Goal: Task Accomplishment & Management: Manage account settings

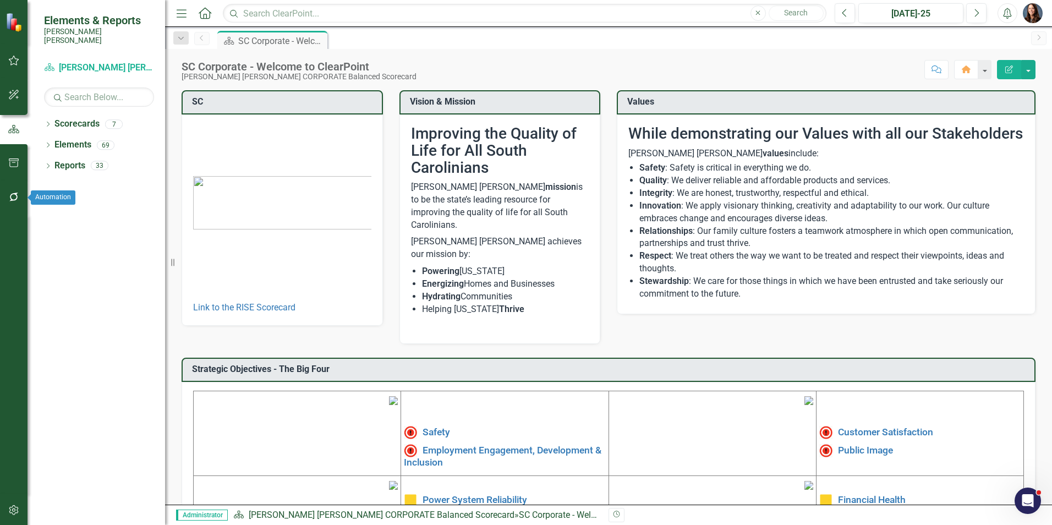
click at [17, 197] on icon "button" at bounding box center [14, 197] width 12 height 9
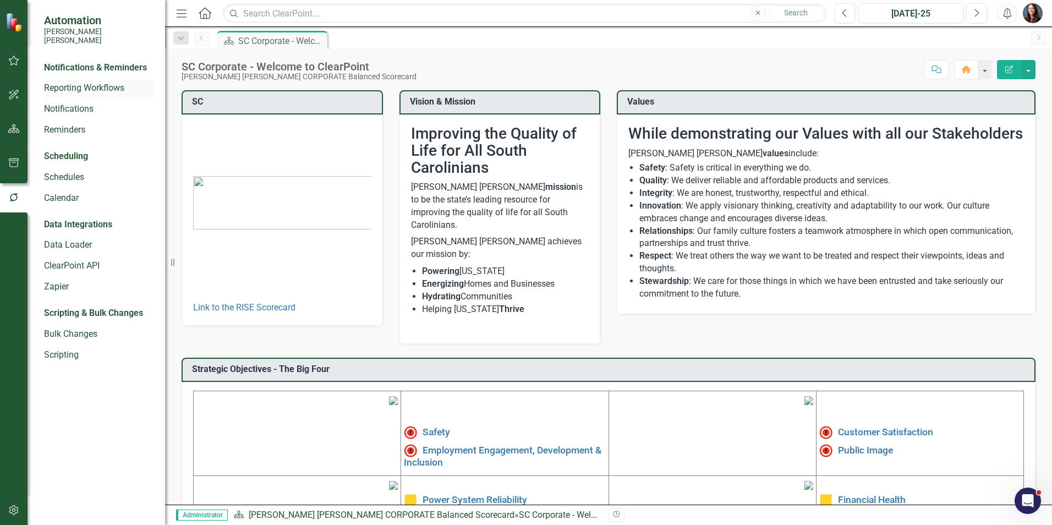
click at [84, 82] on link "Reporting Workflows" at bounding box center [99, 88] width 110 height 13
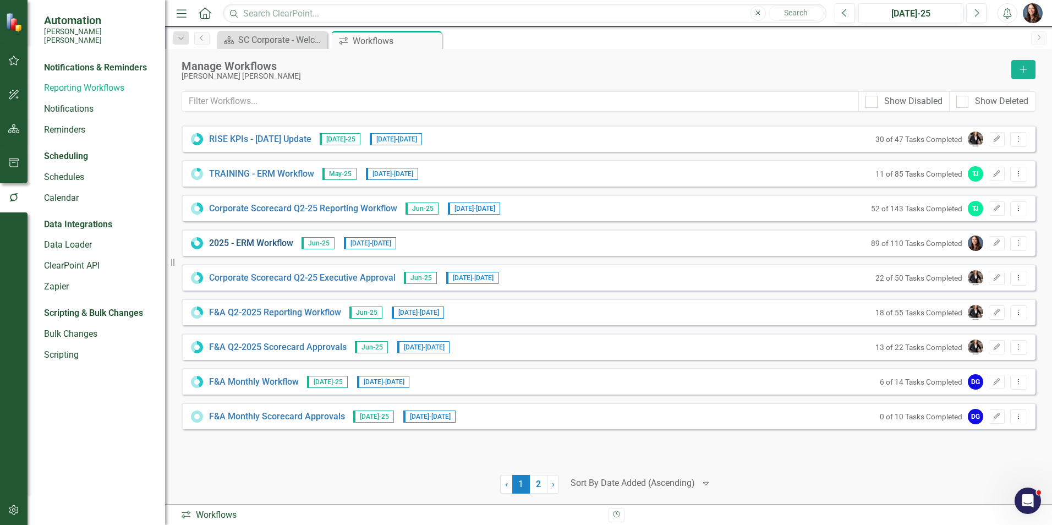
click at [250, 244] on link "2025 - ERM Workflow" at bounding box center [251, 243] width 84 height 13
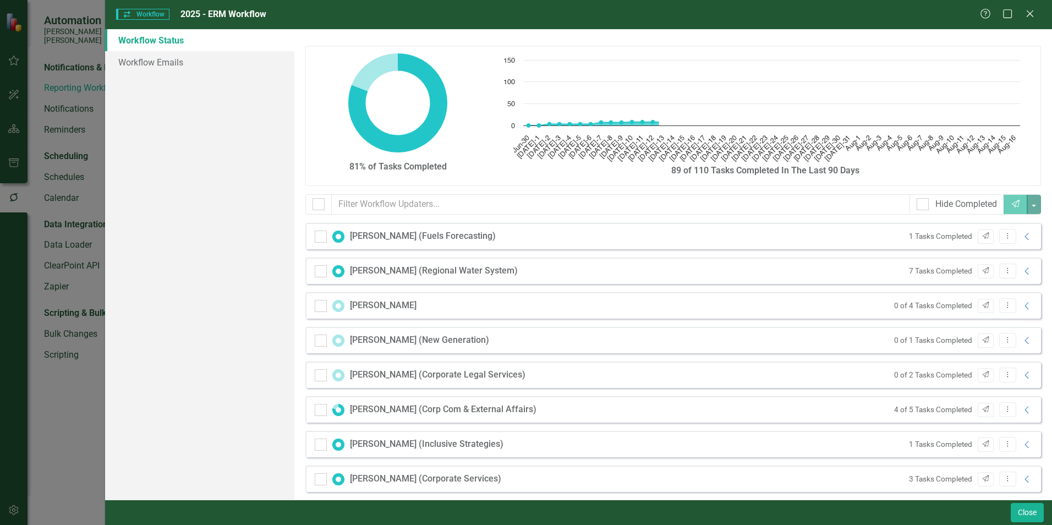
checkbox input "false"
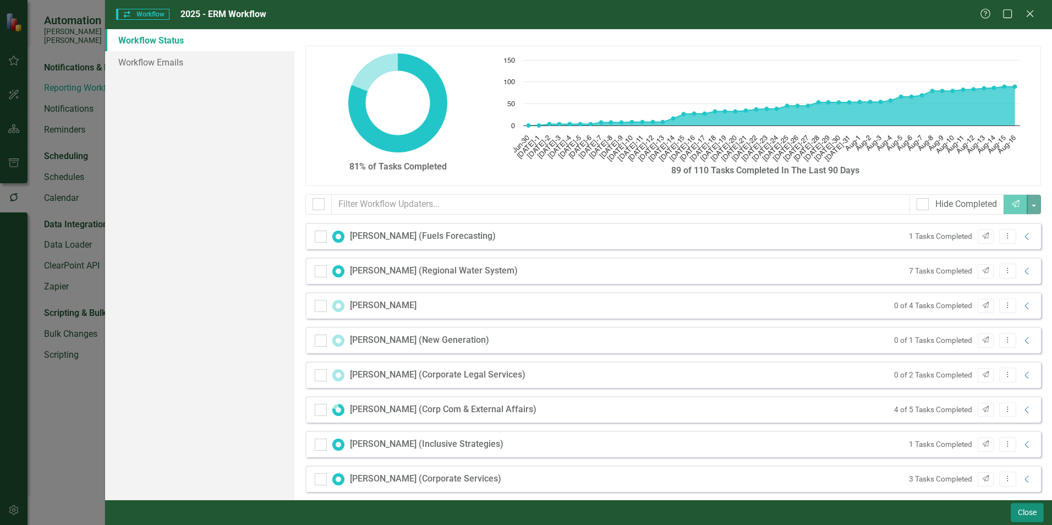
click at [1026, 515] on button "Close" at bounding box center [1027, 512] width 33 height 19
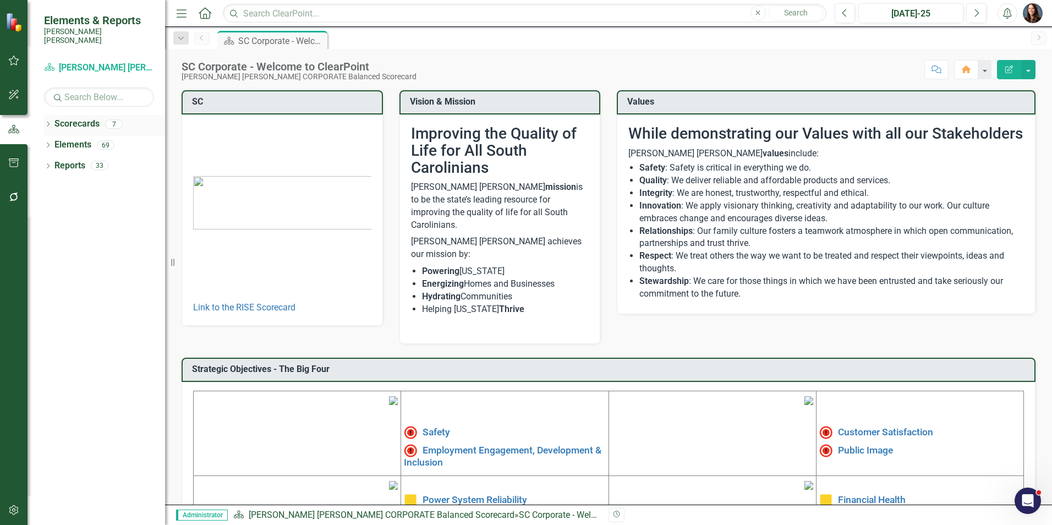
click at [47, 122] on icon "Dropdown" at bounding box center [48, 125] width 8 height 6
click at [56, 141] on icon "Dropdown" at bounding box center [54, 144] width 8 height 7
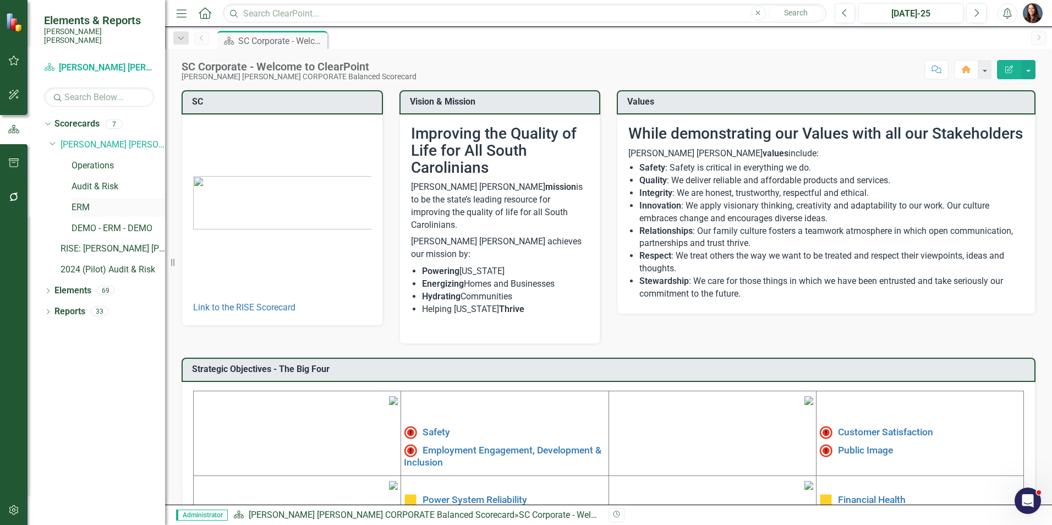
click at [83, 201] on link "ERM" at bounding box center [119, 207] width 94 height 13
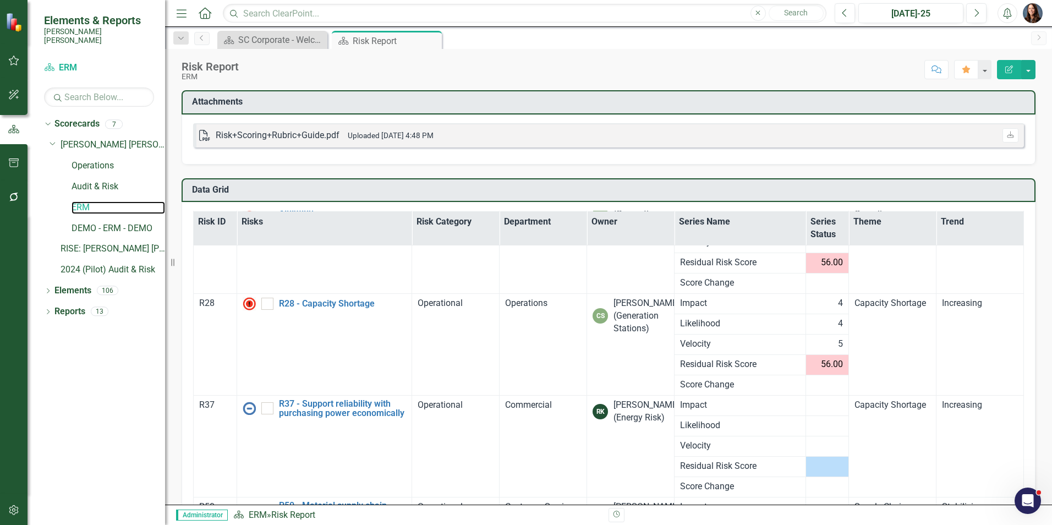
scroll to position [40, 0]
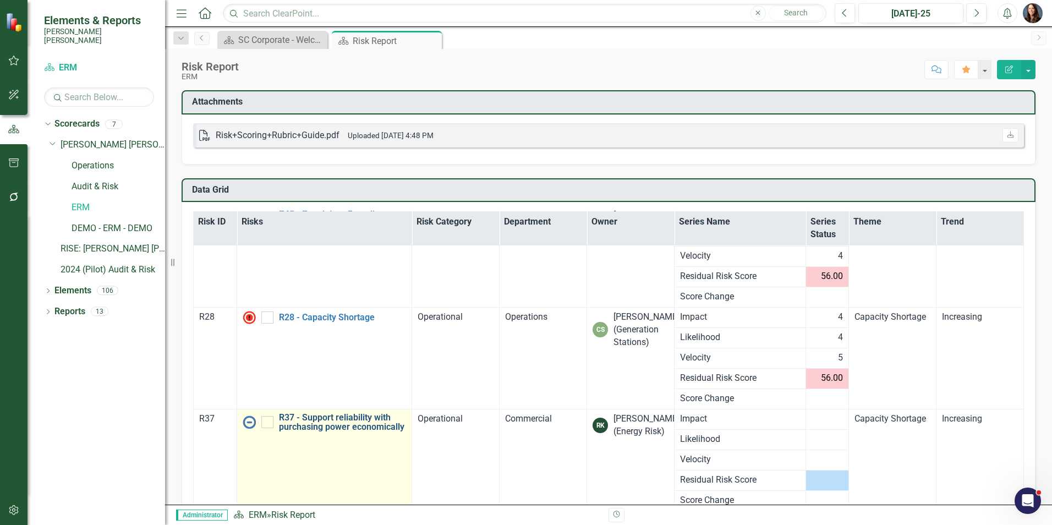
click at [311, 424] on link "R37 - Support reliability with purchasing power economically" at bounding box center [343, 422] width 128 height 19
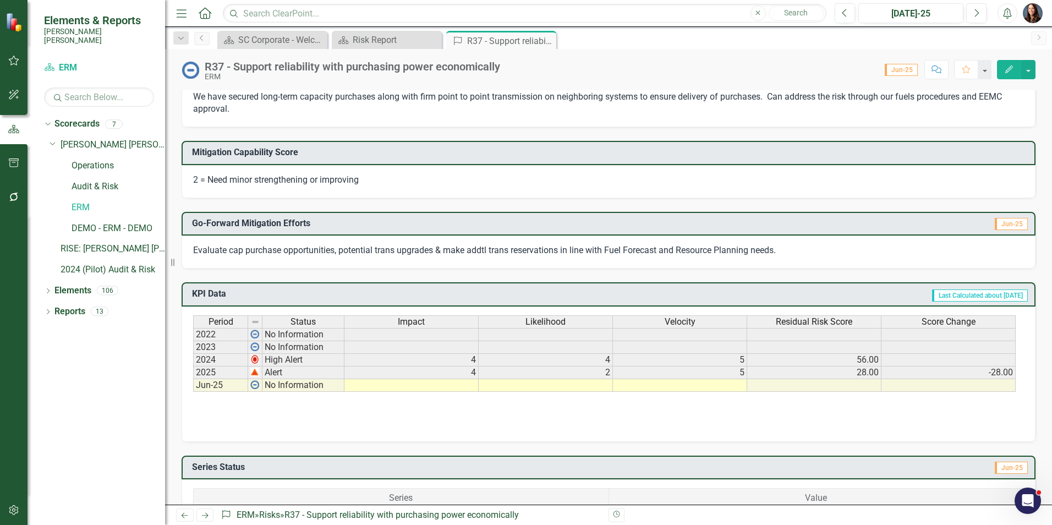
scroll to position [385, 0]
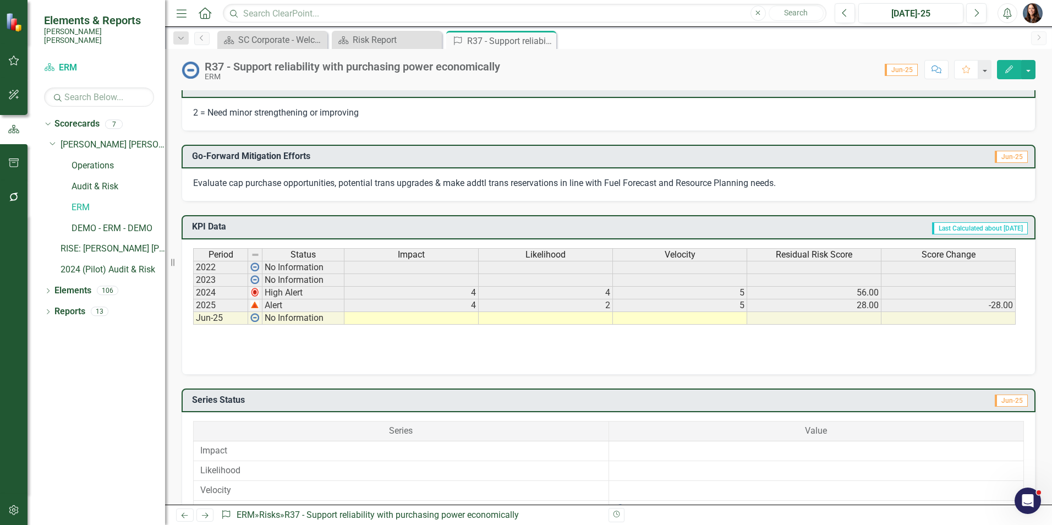
click at [457, 318] on td at bounding box center [411, 318] width 134 height 13
click at [458, 318] on td at bounding box center [411, 318] width 134 height 13
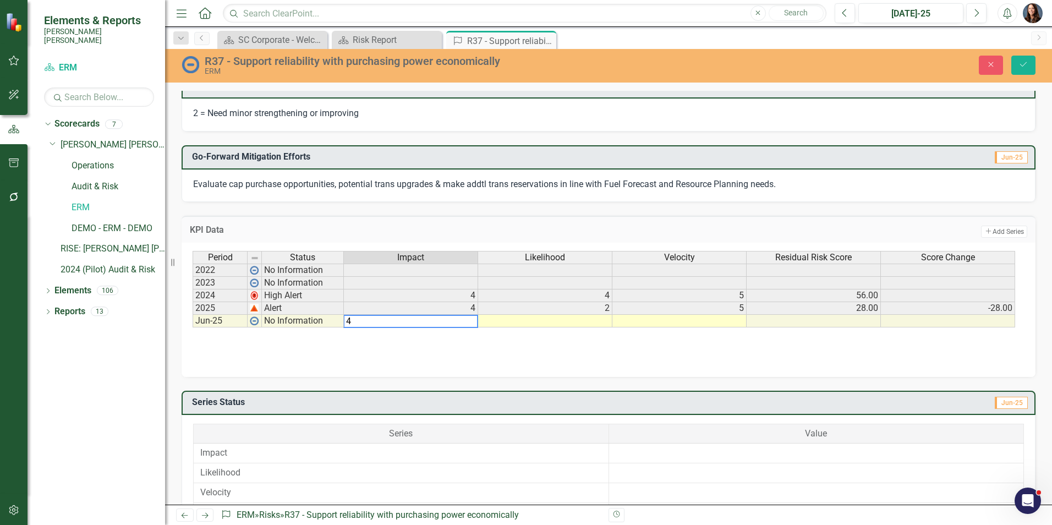
type textarea "4"
click at [573, 319] on td at bounding box center [545, 321] width 134 height 13
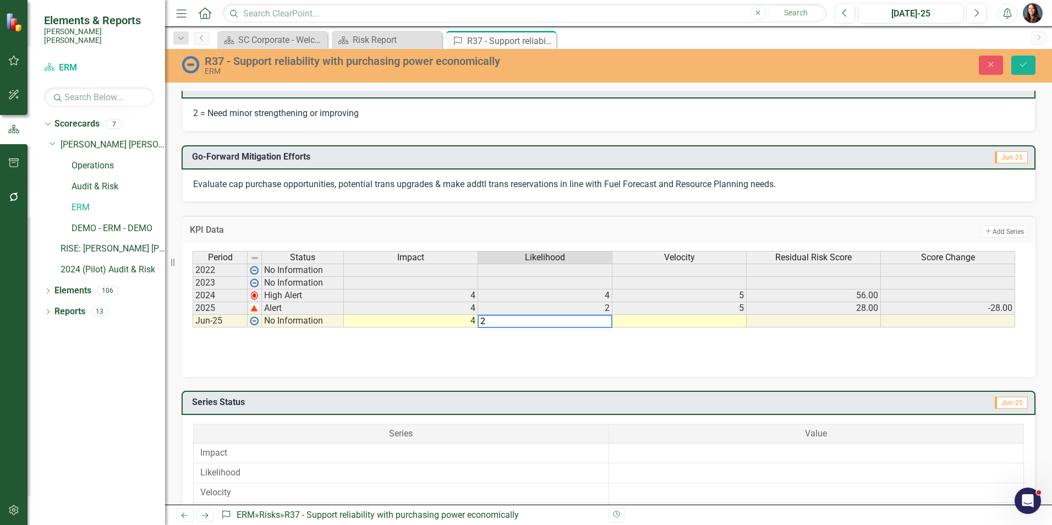
type textarea "2"
click at [686, 324] on td at bounding box center [679, 321] width 134 height 13
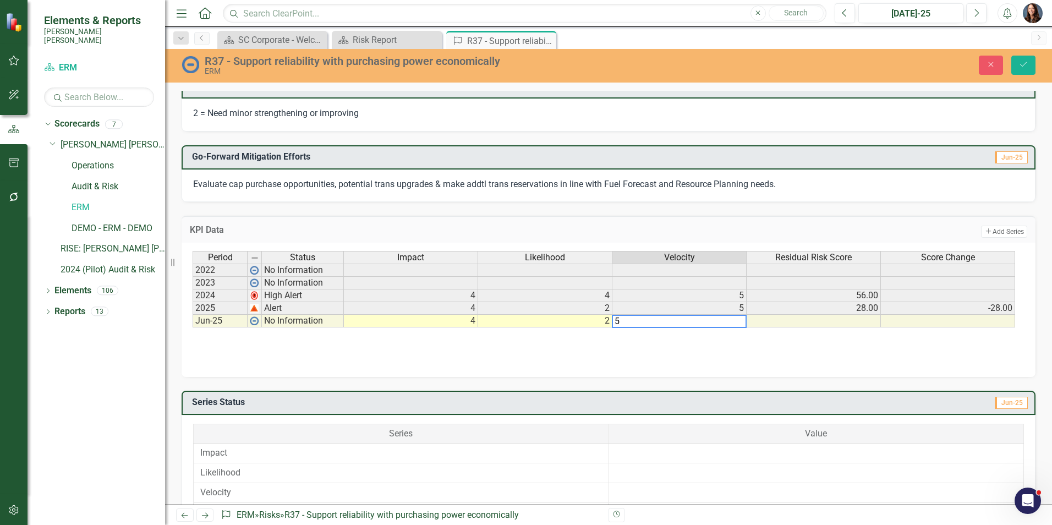
type textarea "5"
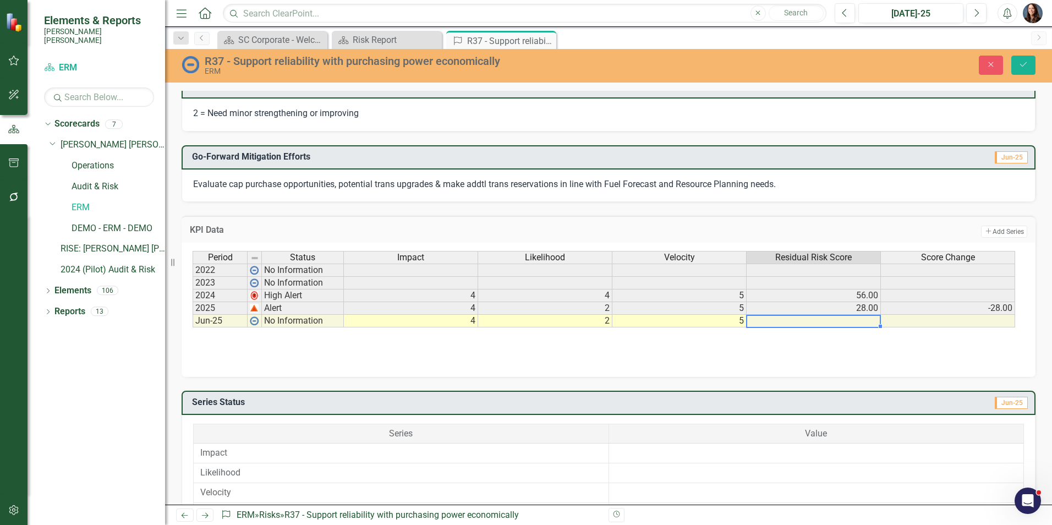
click at [758, 323] on td at bounding box center [814, 321] width 134 height 13
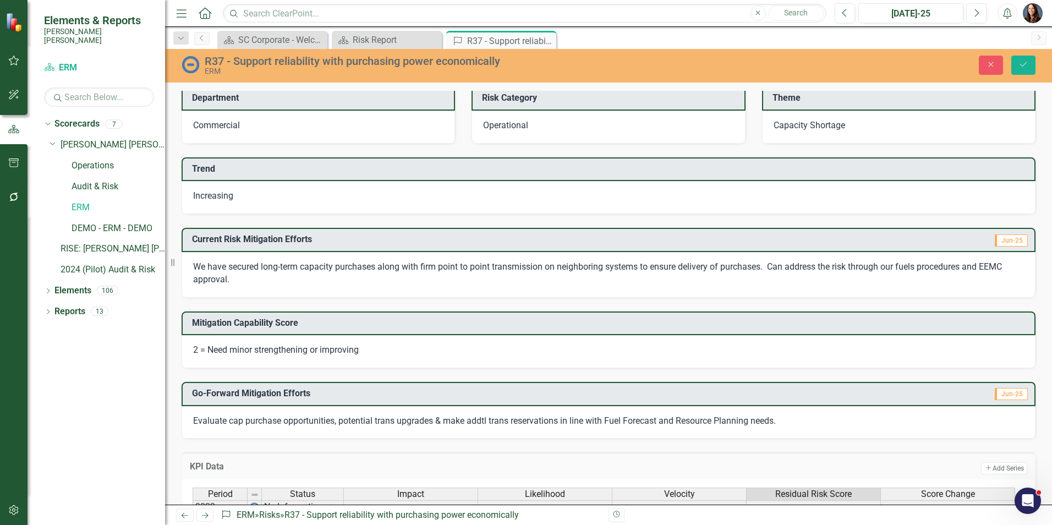
scroll to position [0, 0]
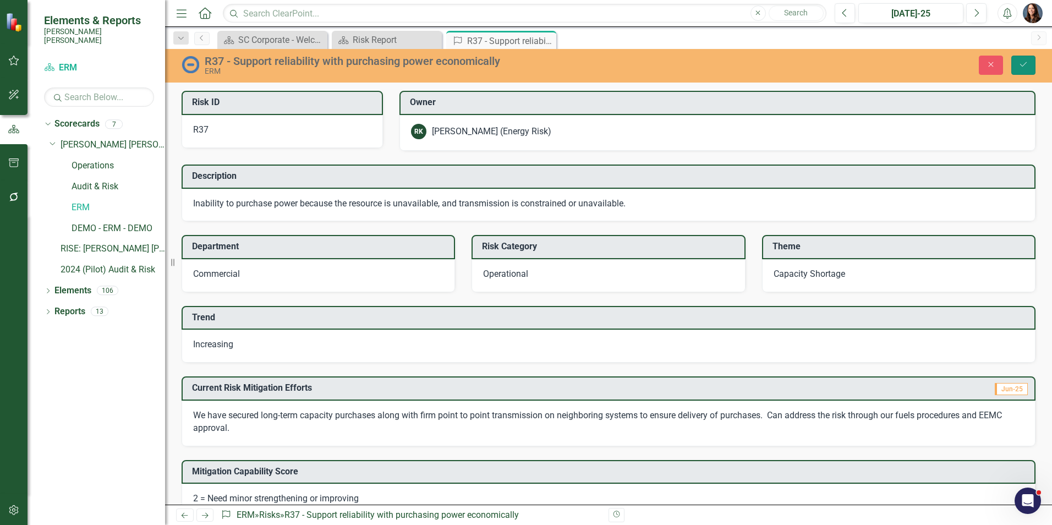
click at [1025, 65] on icon "Save" at bounding box center [1023, 65] width 10 height 8
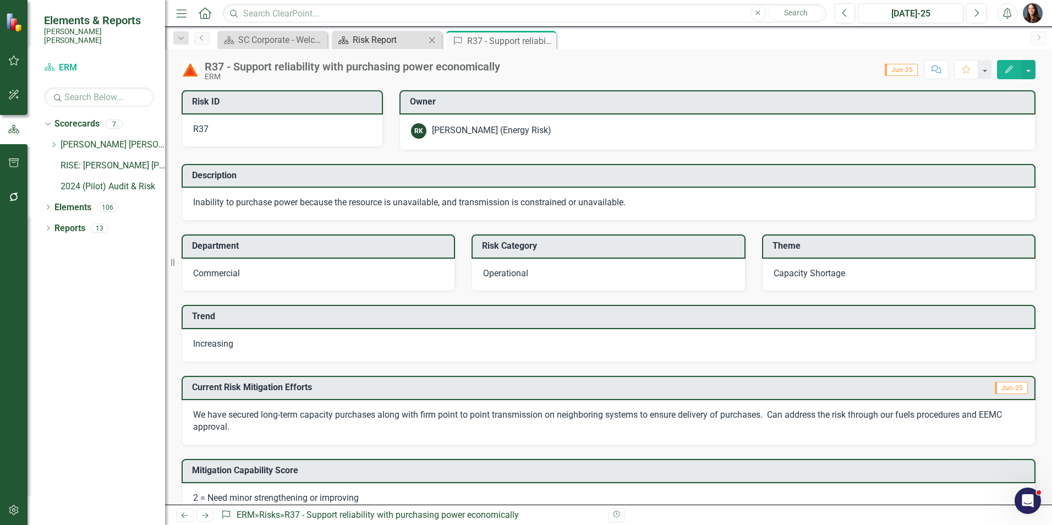
click at [380, 43] on div "Risk Report" at bounding box center [389, 40] width 73 height 14
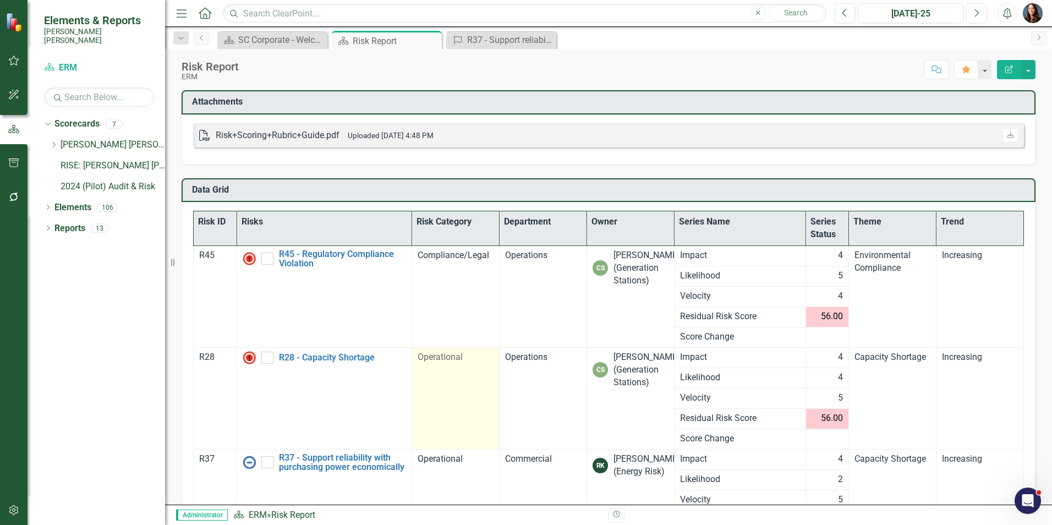
scroll to position [150, 0]
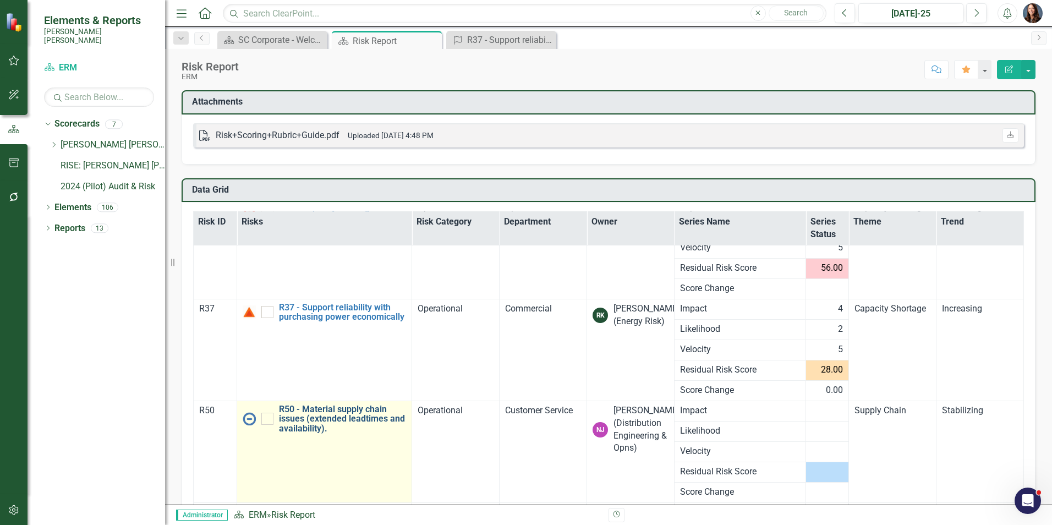
click at [338, 414] on link "R50 - Material supply chain issues (extended leadtimes and availability)." at bounding box center [343, 418] width 128 height 29
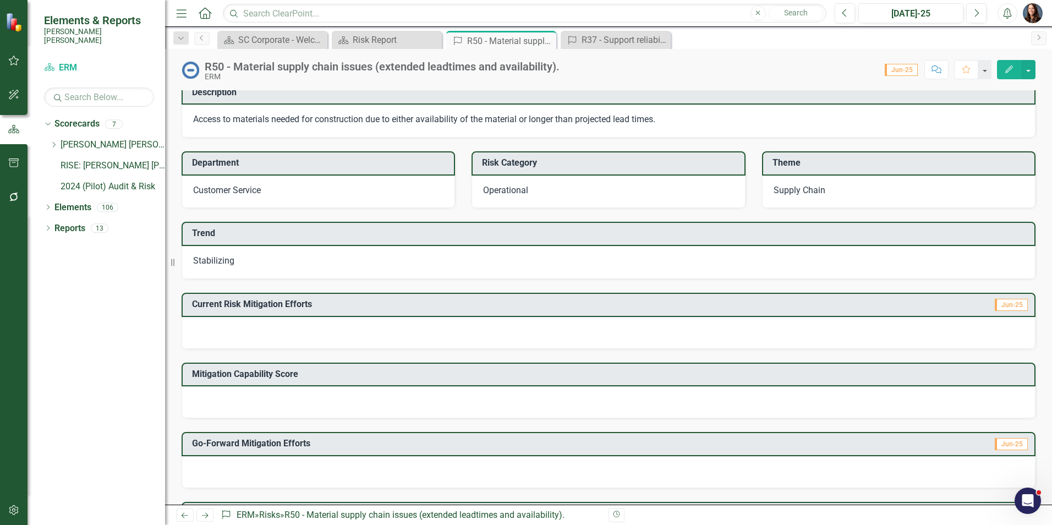
scroll to position [55, 0]
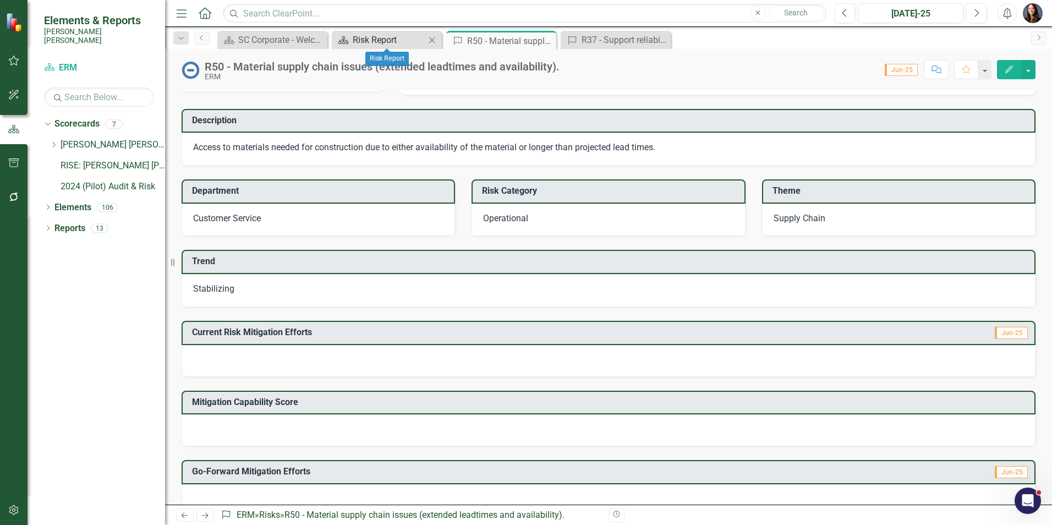
click at [391, 43] on div "Risk Report" at bounding box center [389, 40] width 73 height 14
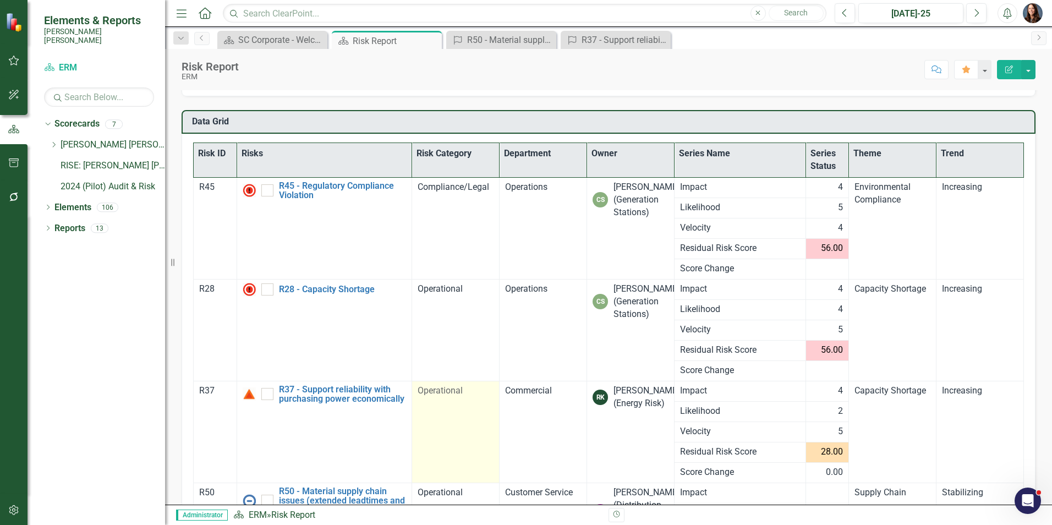
scroll to position [95, 0]
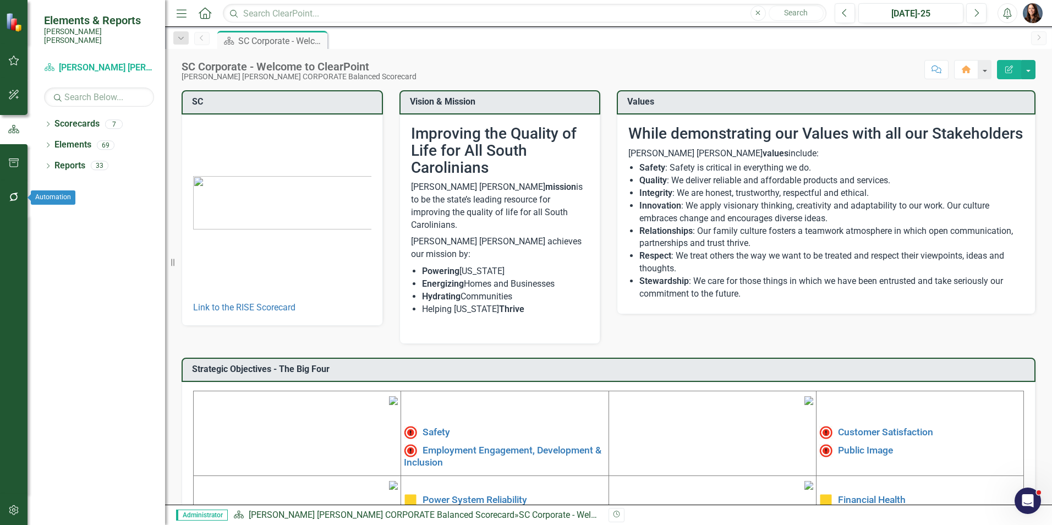
click at [12, 197] on icon "button" at bounding box center [14, 197] width 12 height 9
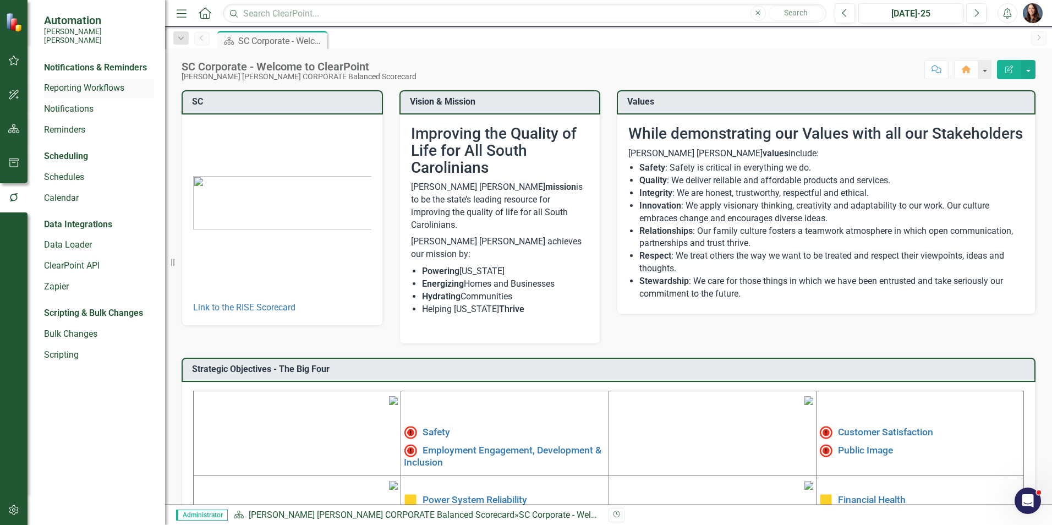
click at [69, 84] on link "Reporting Workflows" at bounding box center [99, 88] width 110 height 13
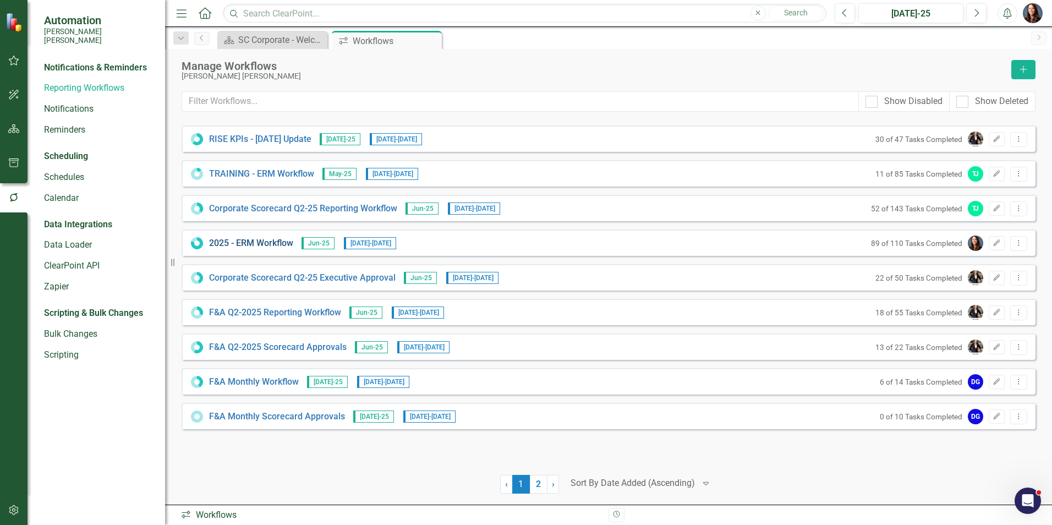
click at [250, 245] on link "2025 - ERM Workflow" at bounding box center [251, 243] width 84 height 13
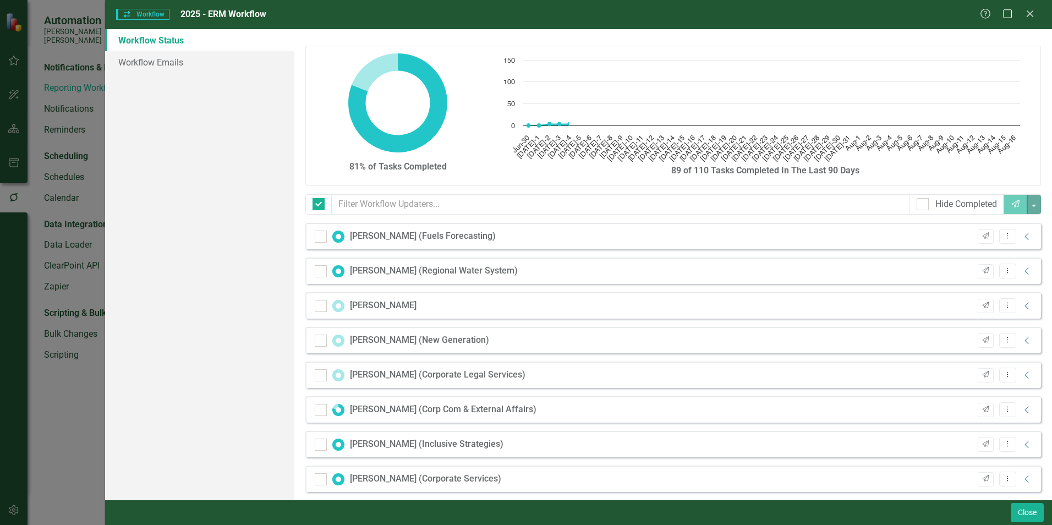
checkbox input "false"
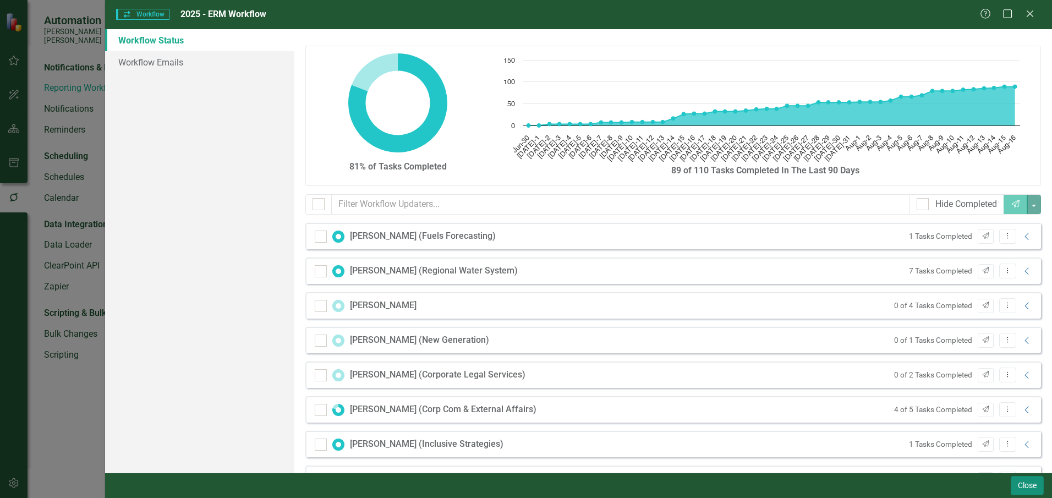
click at [1018, 485] on button "Close" at bounding box center [1027, 485] width 33 height 19
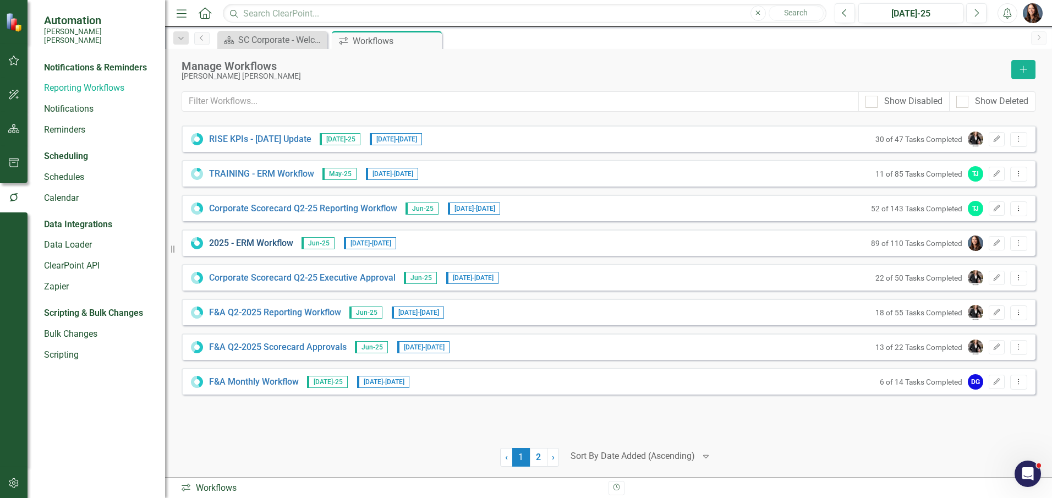
click at [276, 245] on link "2025 - ERM Workflow" at bounding box center [251, 243] width 84 height 13
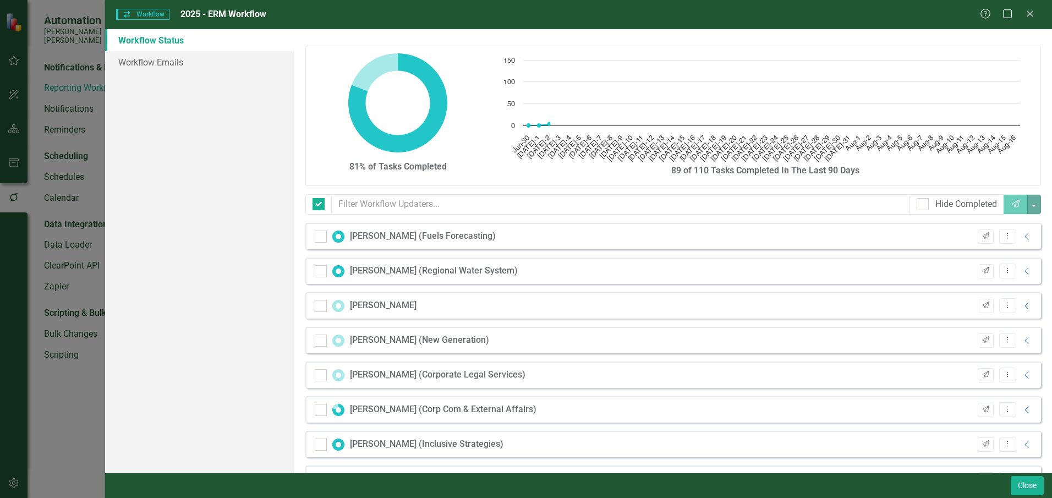
checkbox input "false"
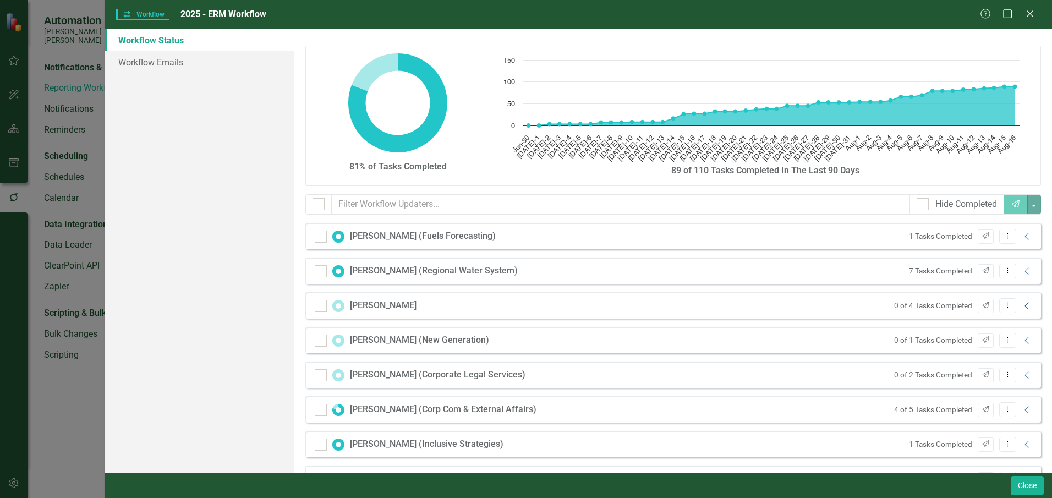
click at [1022, 306] on icon "Collapse" at bounding box center [1027, 305] width 11 height 9
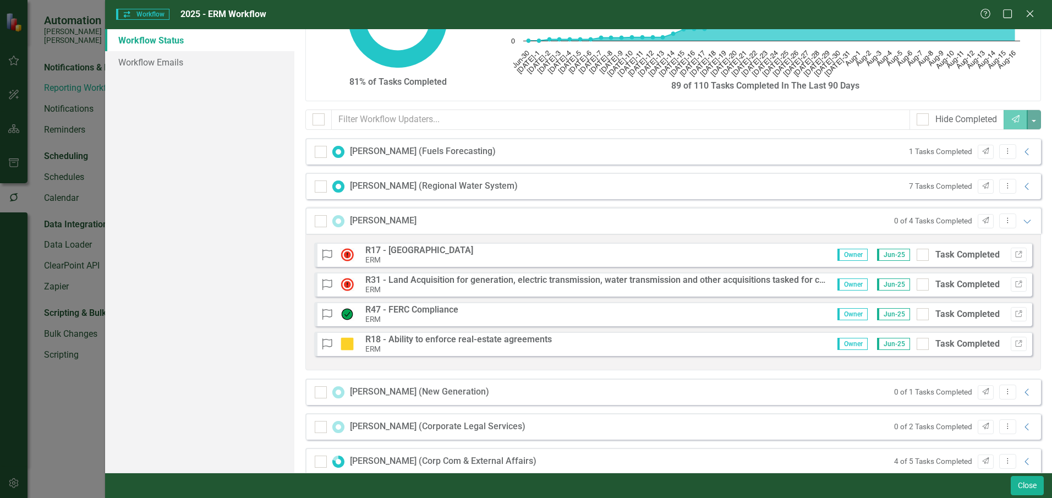
scroll to position [110, 0]
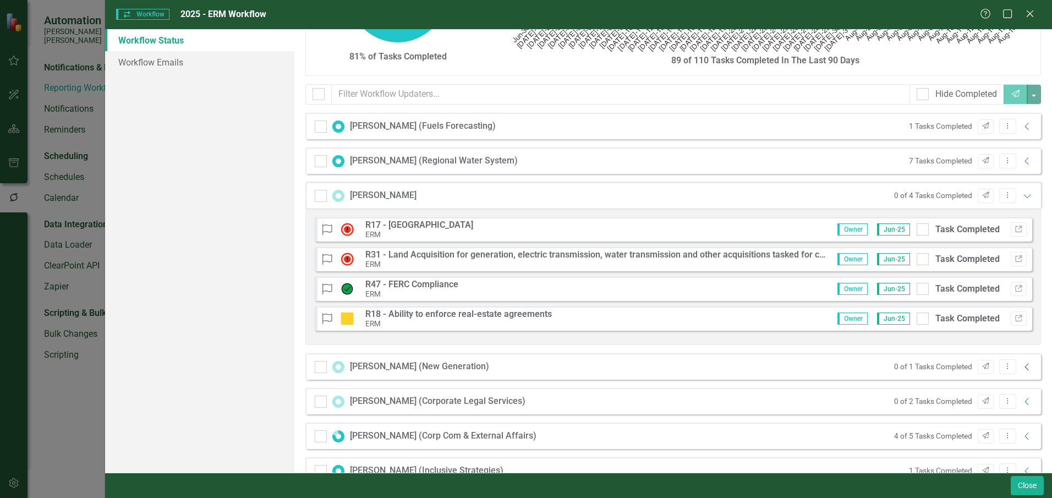
click at [1024, 365] on icon at bounding box center [1026, 366] width 4 height 7
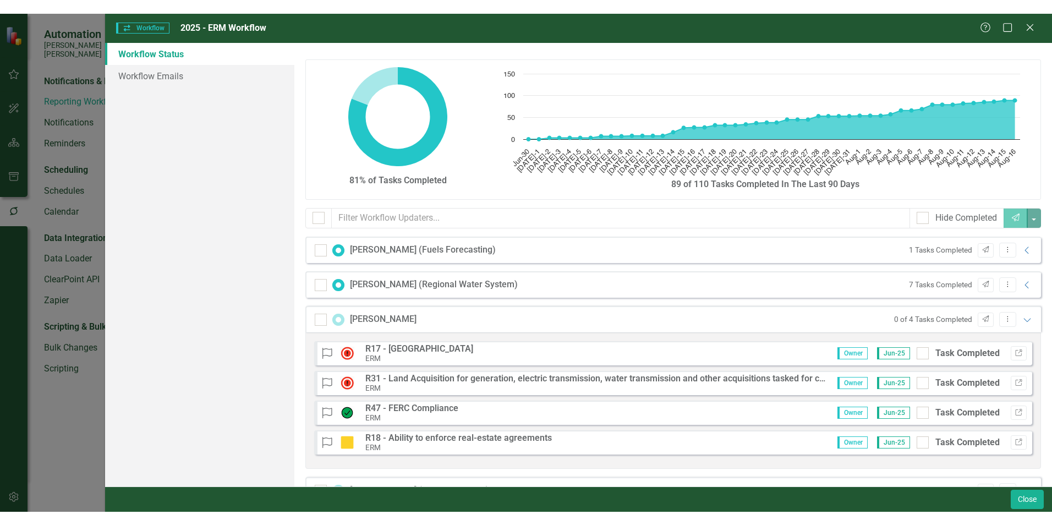
scroll to position [55, 0]
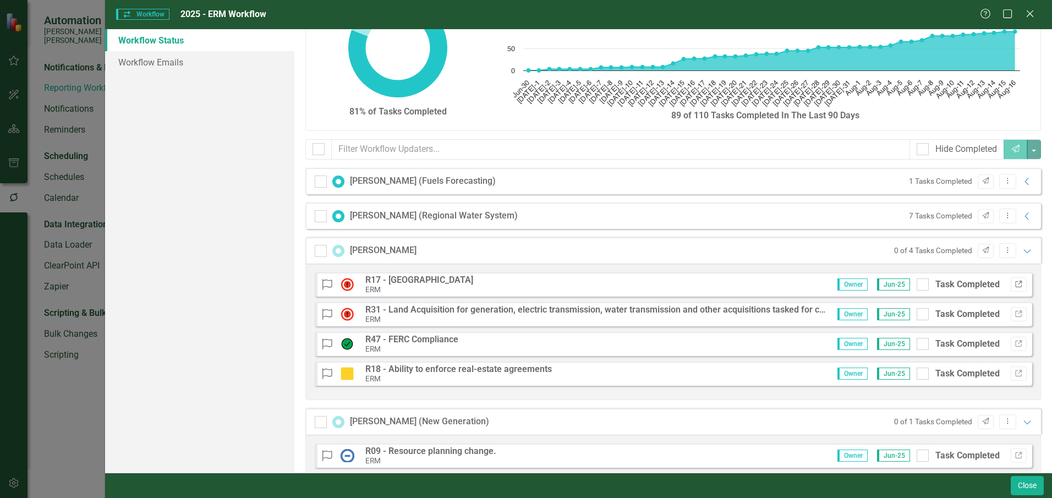
click at [1015, 284] on icon "button" at bounding box center [1018, 284] width 7 height 7
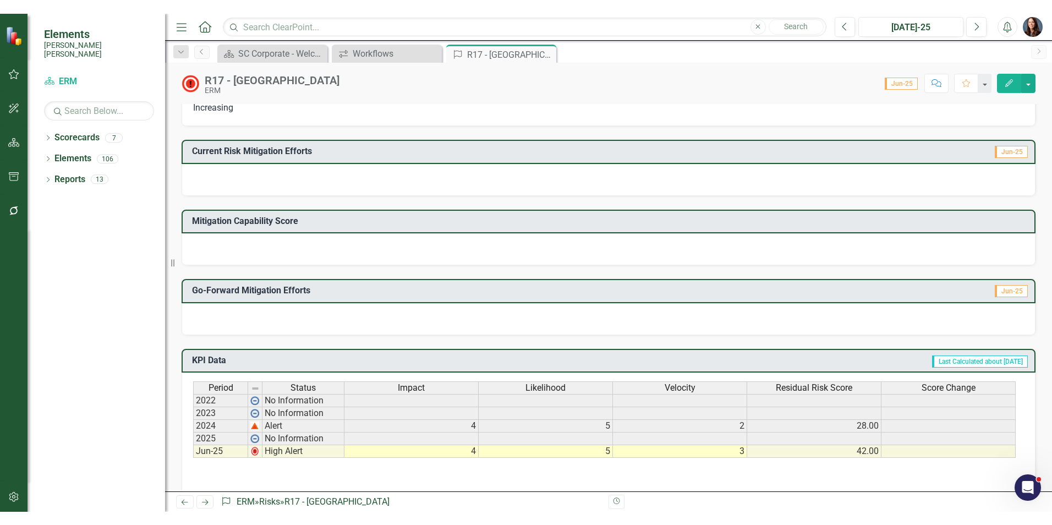
scroll to position [275, 0]
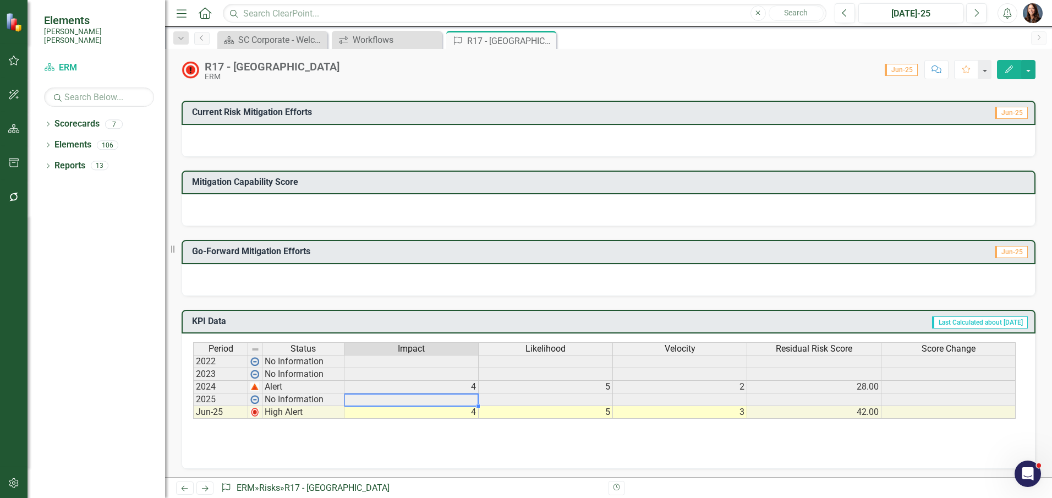
click at [461, 401] on td at bounding box center [411, 399] width 134 height 13
click at [463, 398] on td at bounding box center [411, 399] width 134 height 13
click at [436, 399] on td at bounding box center [411, 399] width 134 height 13
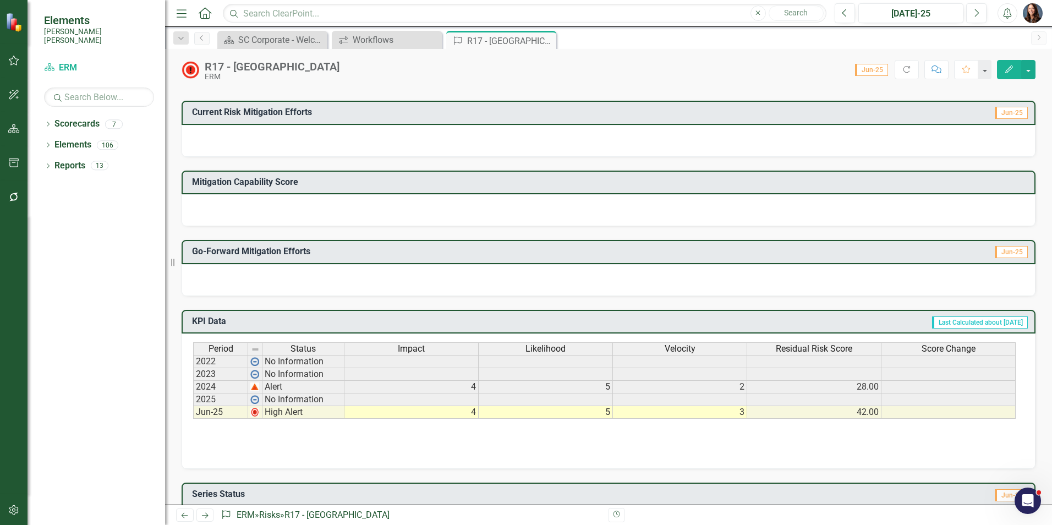
click at [500, 442] on div "Period Status Impact Likelihood Velocity Residual Risk Score Score Change 2022 …" at bounding box center [608, 397] width 831 height 110
click at [435, 399] on td at bounding box center [411, 399] width 134 height 13
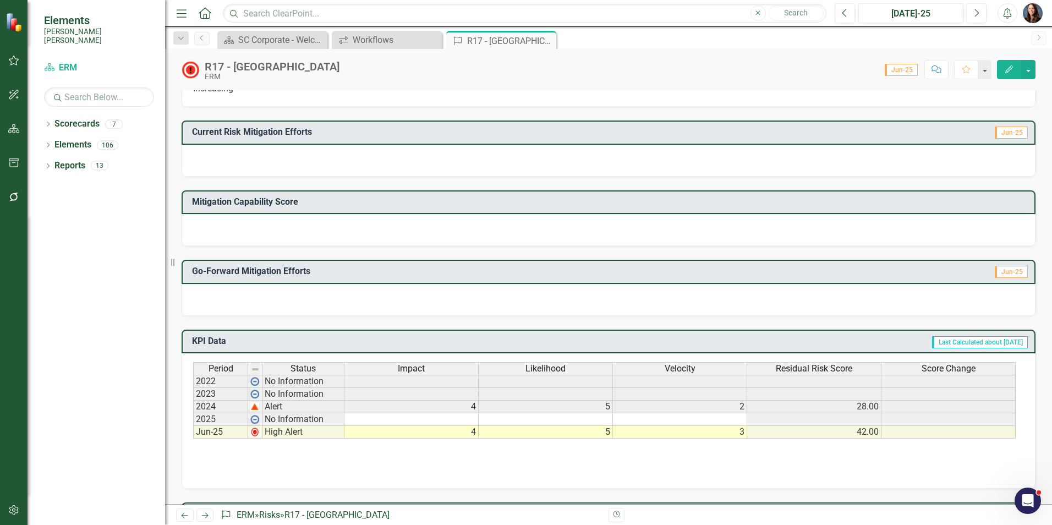
scroll to position [275, 0]
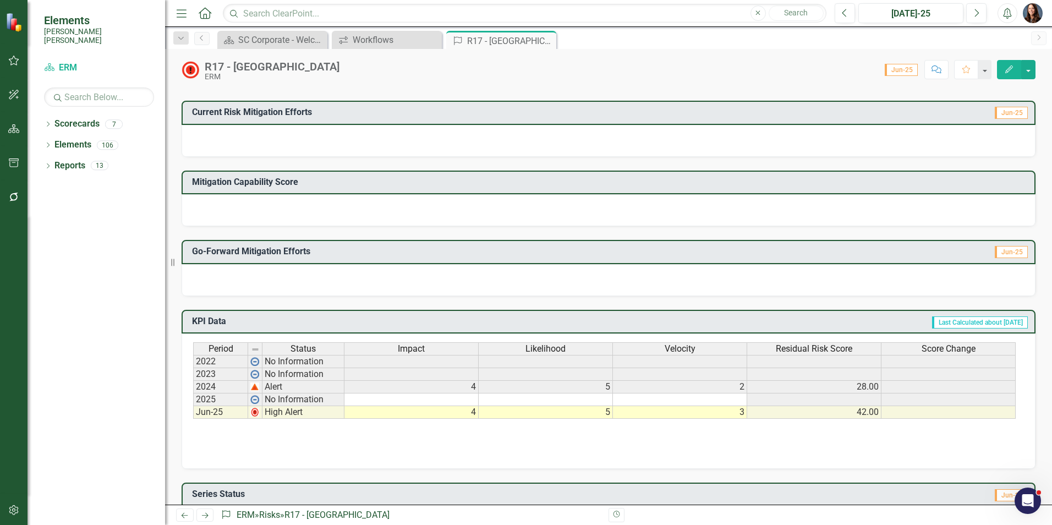
click at [440, 404] on td at bounding box center [411, 399] width 134 height 13
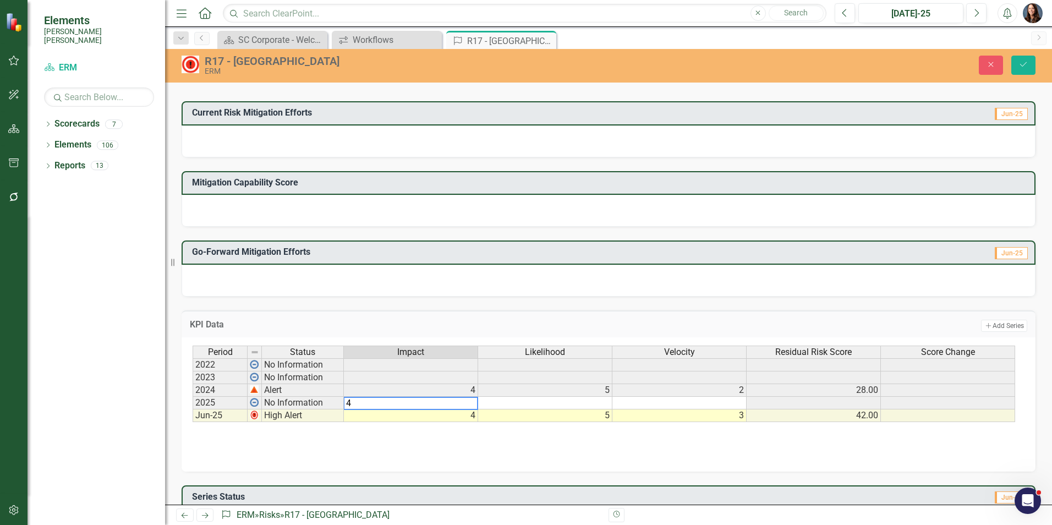
type textarea "4"
click at [591, 402] on td at bounding box center [545, 403] width 134 height 13
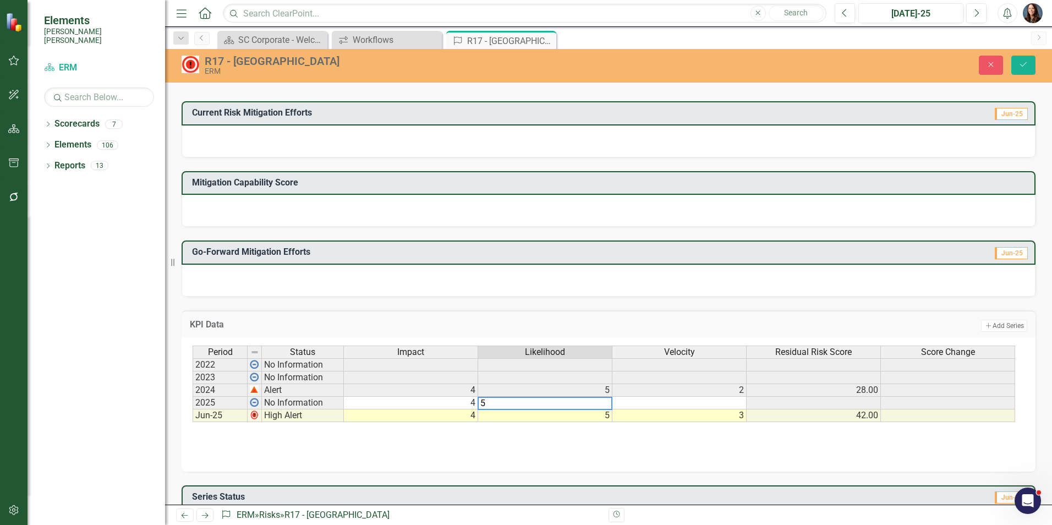
type textarea "5"
click at [715, 402] on td at bounding box center [679, 403] width 134 height 13
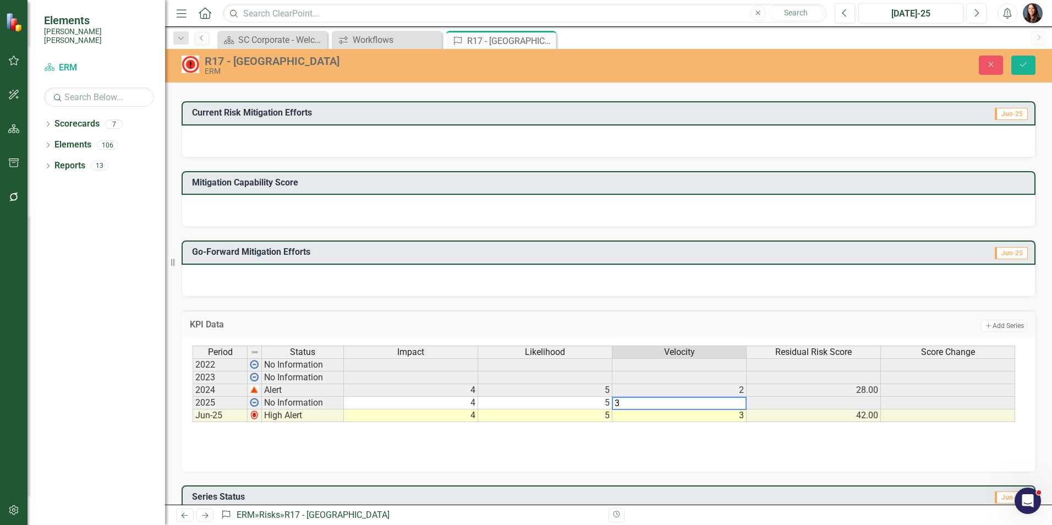
type textarea "3"
click at [690, 449] on div "Period Status Impact Likelihood Velocity Residual Risk Score Score Change 2022 …" at bounding box center [609, 400] width 832 height 110
click at [1026, 65] on icon "Save" at bounding box center [1023, 65] width 10 height 8
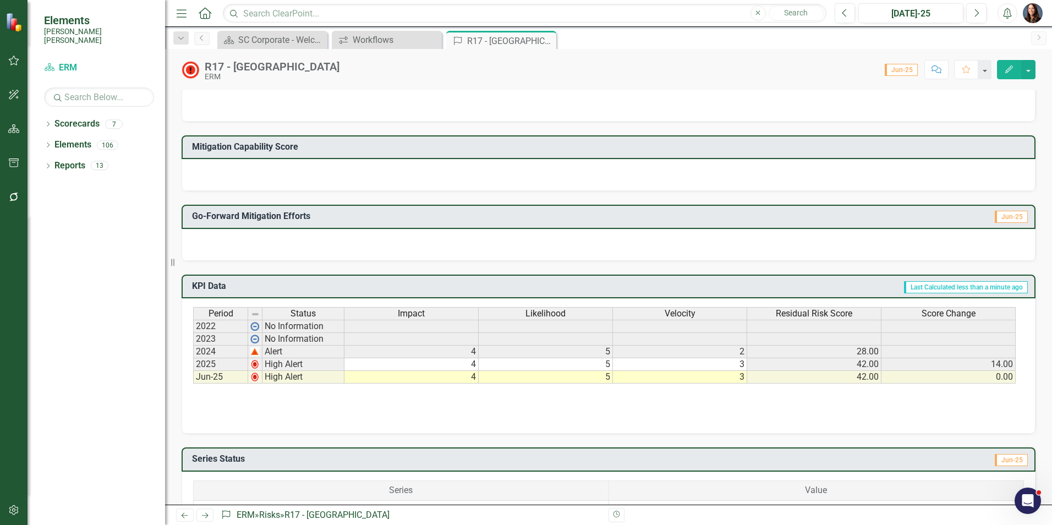
scroll to position [330, 0]
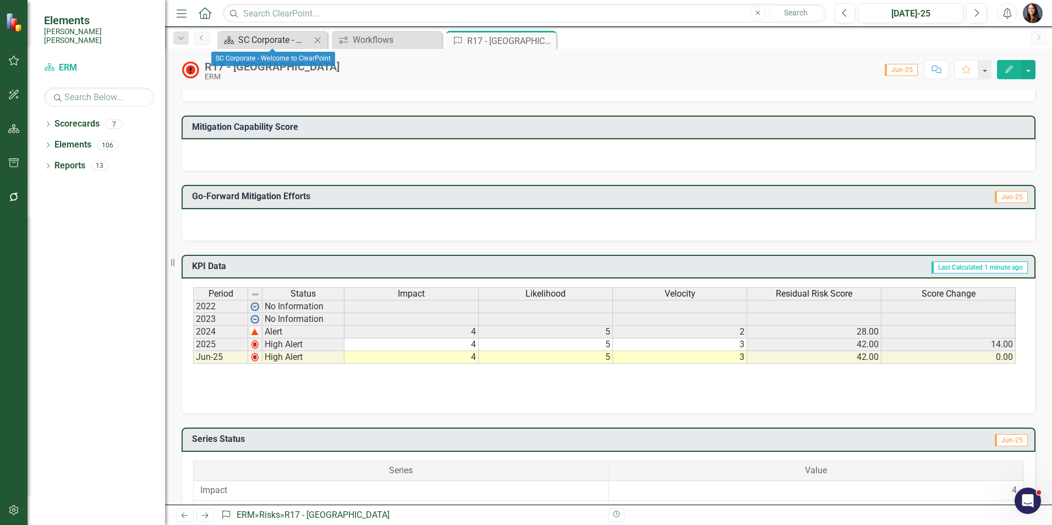
click at [288, 41] on div "SC Corporate - Welcome to ClearPoint" at bounding box center [274, 40] width 73 height 14
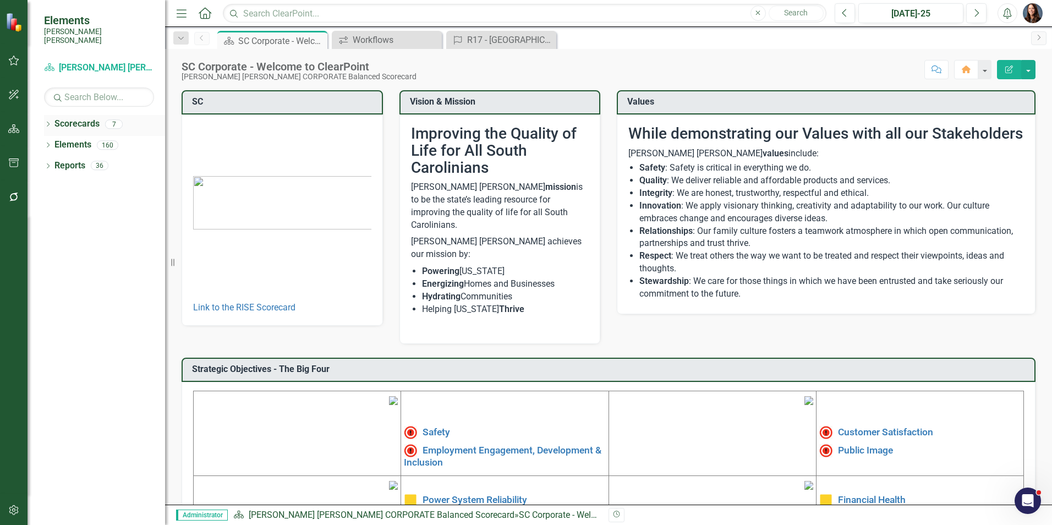
click at [47, 122] on icon "Dropdown" at bounding box center [48, 125] width 8 height 6
click at [55, 141] on icon "Dropdown" at bounding box center [54, 144] width 8 height 7
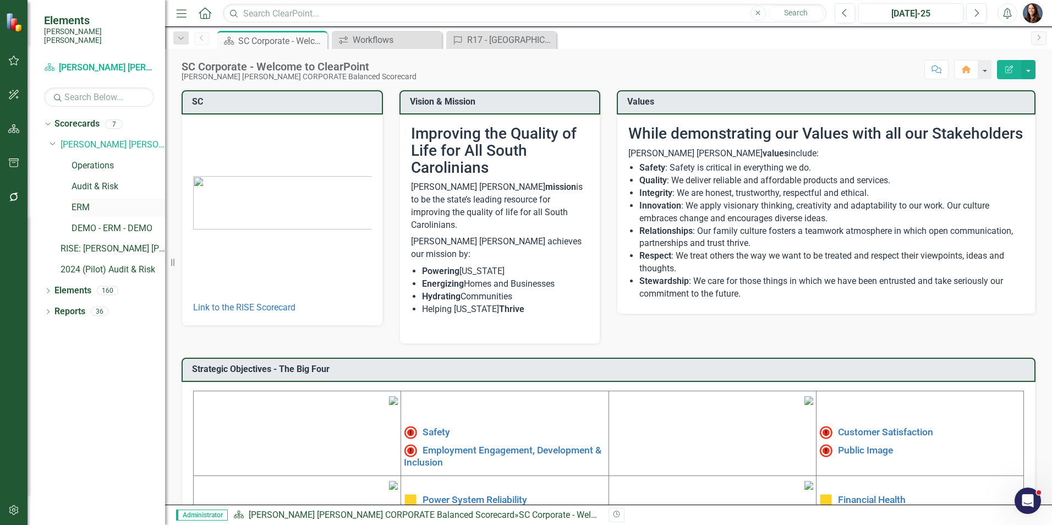
click at [82, 201] on link "ERM" at bounding box center [119, 207] width 94 height 13
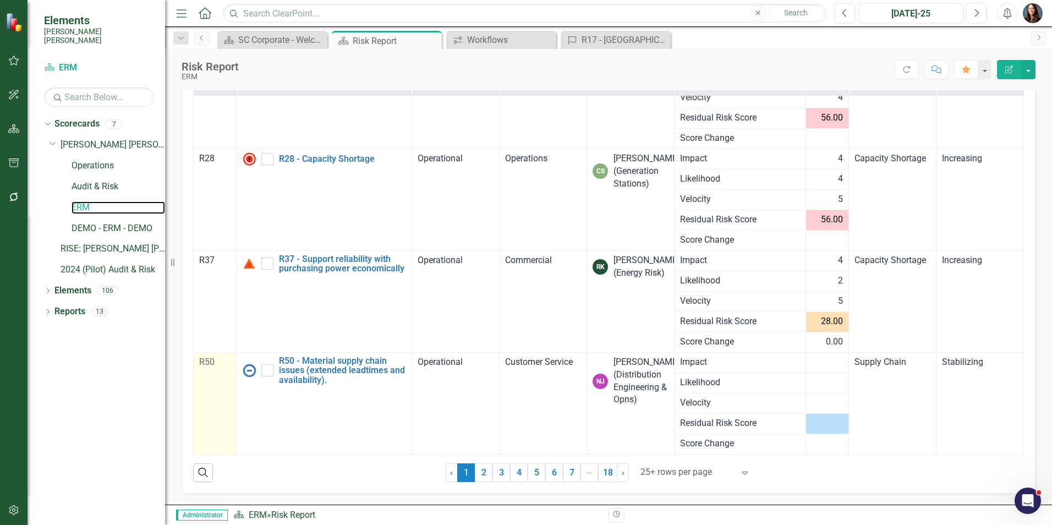
scroll to position [150, 0]
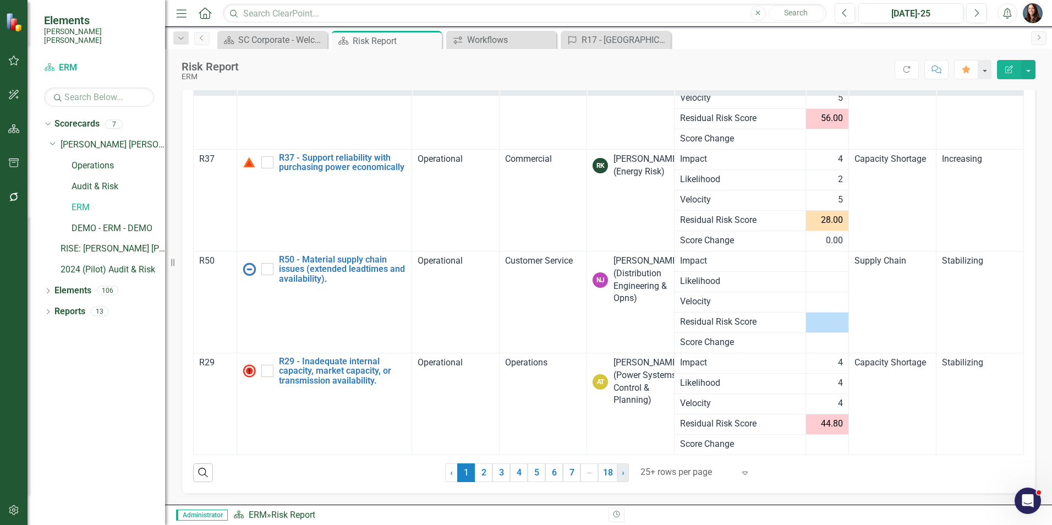
click at [622, 471] on link "› Next" at bounding box center [623, 472] width 12 height 19
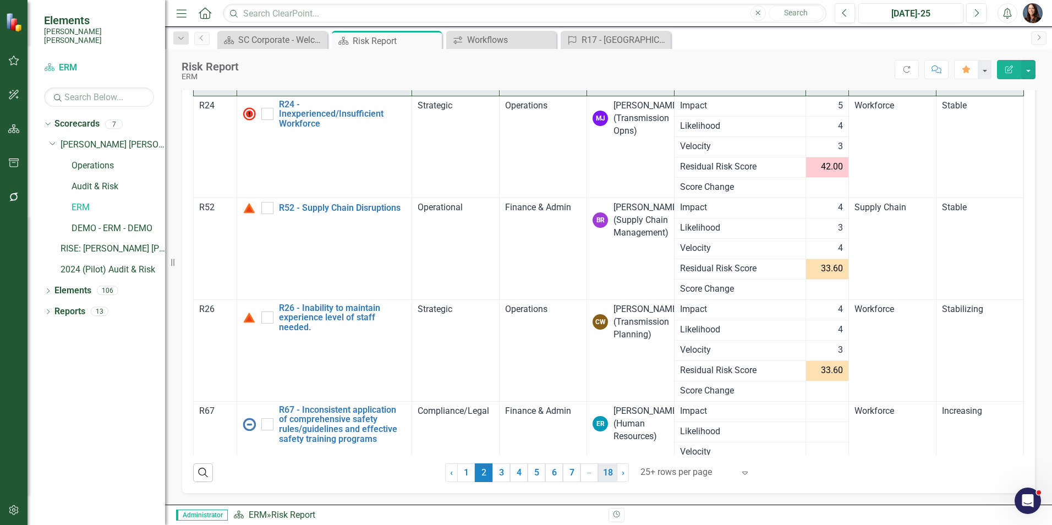
click at [608, 472] on link "18" at bounding box center [607, 472] width 19 height 19
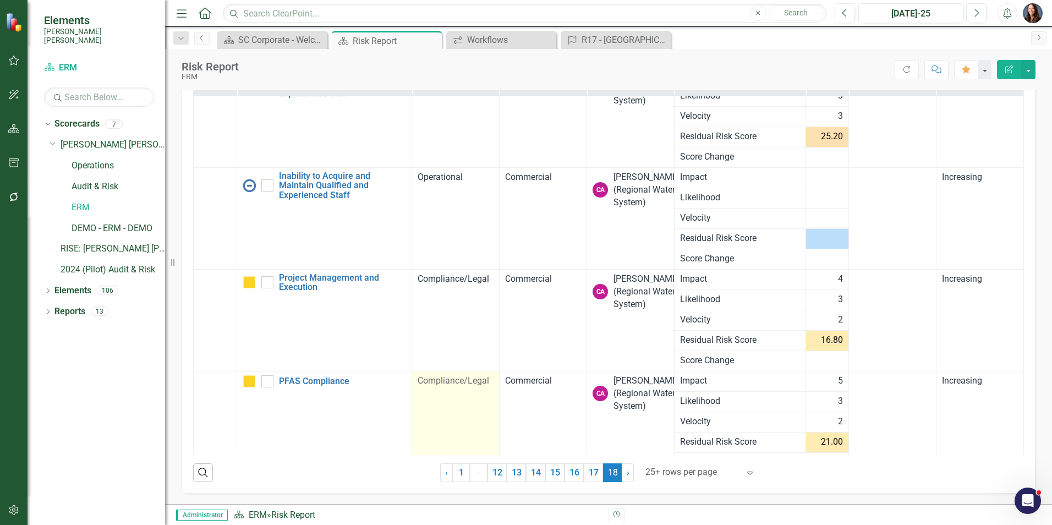
scroll to position [150, 0]
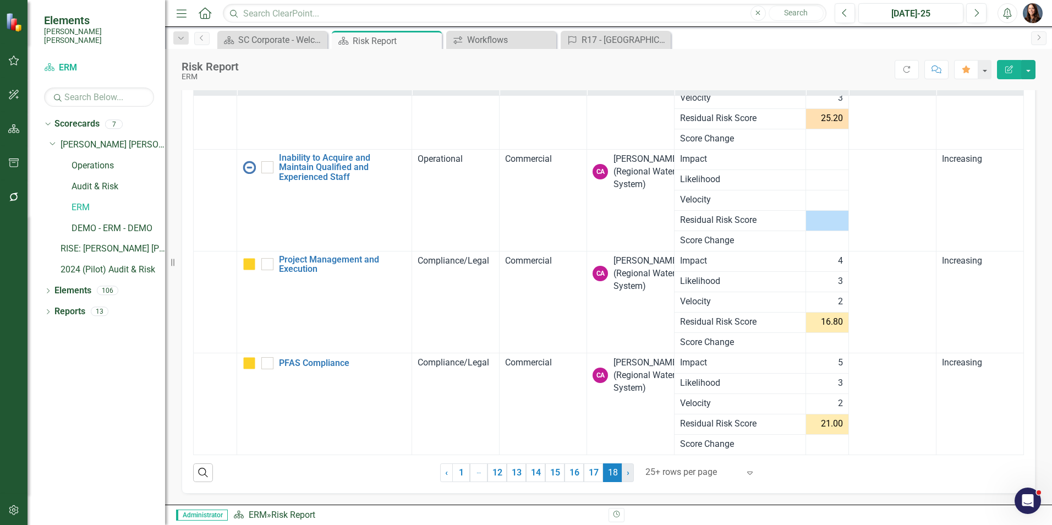
click at [627, 468] on link "› Next" at bounding box center [628, 472] width 12 height 19
click at [627, 474] on span "›" at bounding box center [628, 472] width 3 height 10
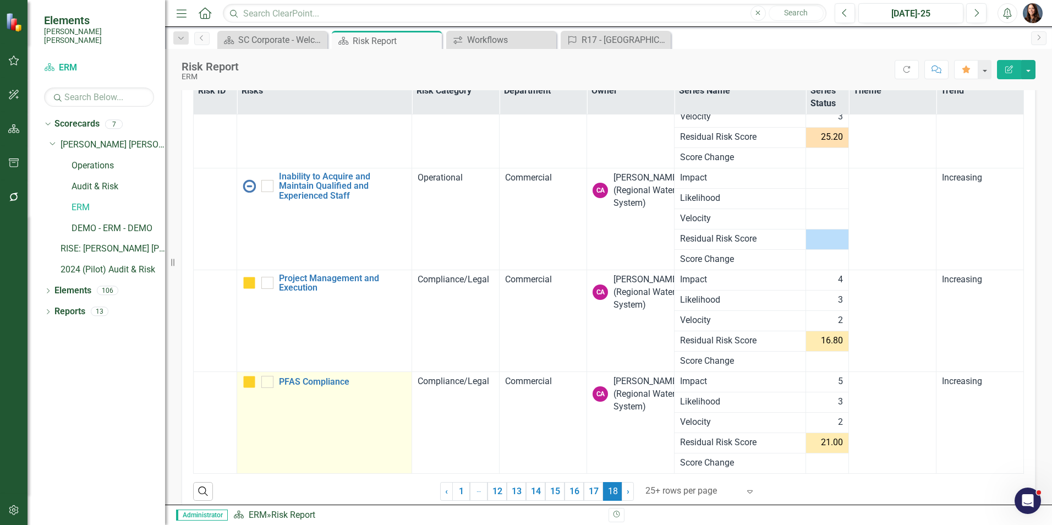
scroll to position [150, 0]
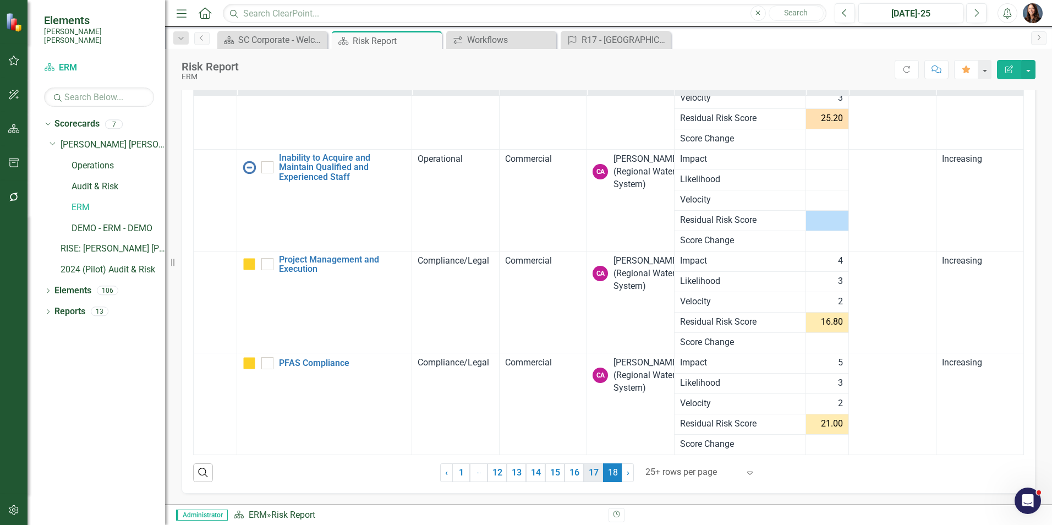
click at [592, 468] on link "17" at bounding box center [593, 472] width 19 height 19
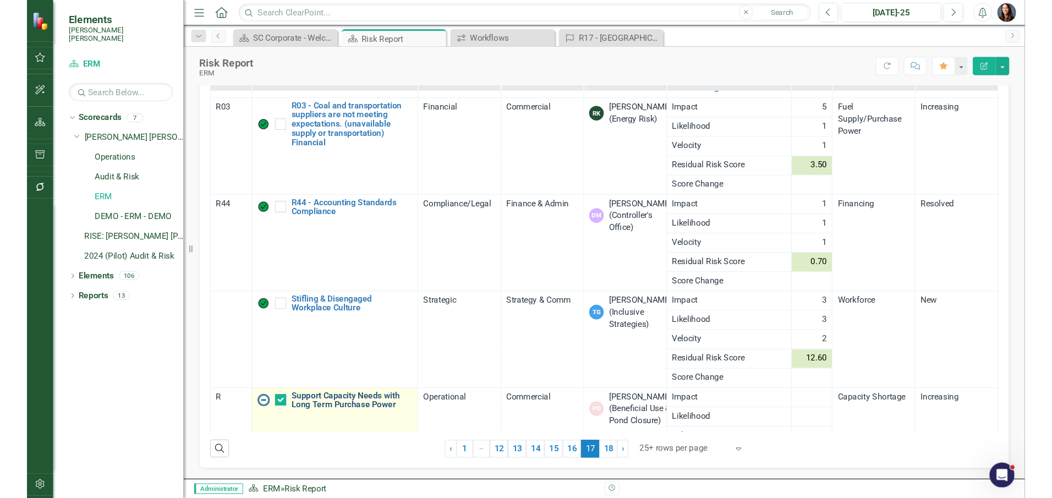
scroll to position [150, 0]
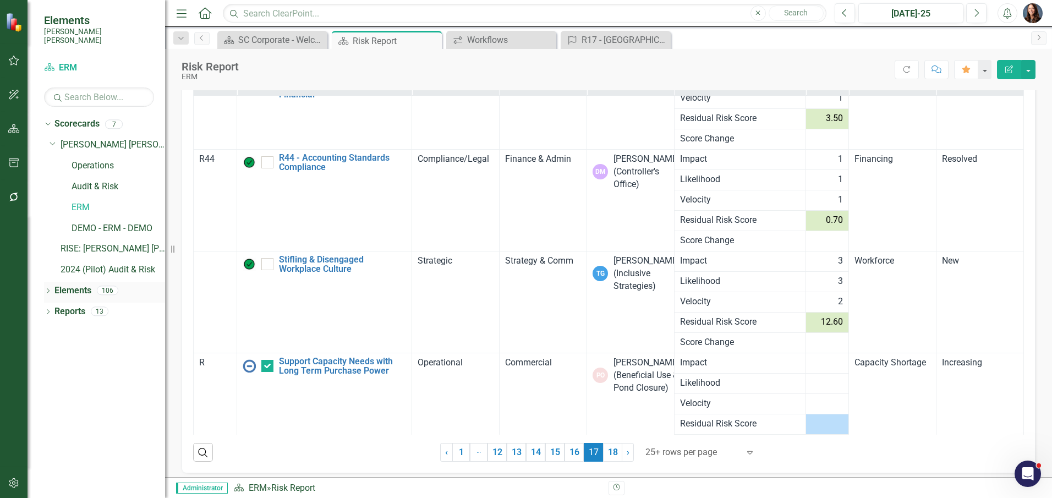
click at [50, 289] on icon "Dropdown" at bounding box center [48, 292] width 8 height 6
click at [78, 388] on link "Risk Risk" at bounding box center [75, 394] width 31 height 13
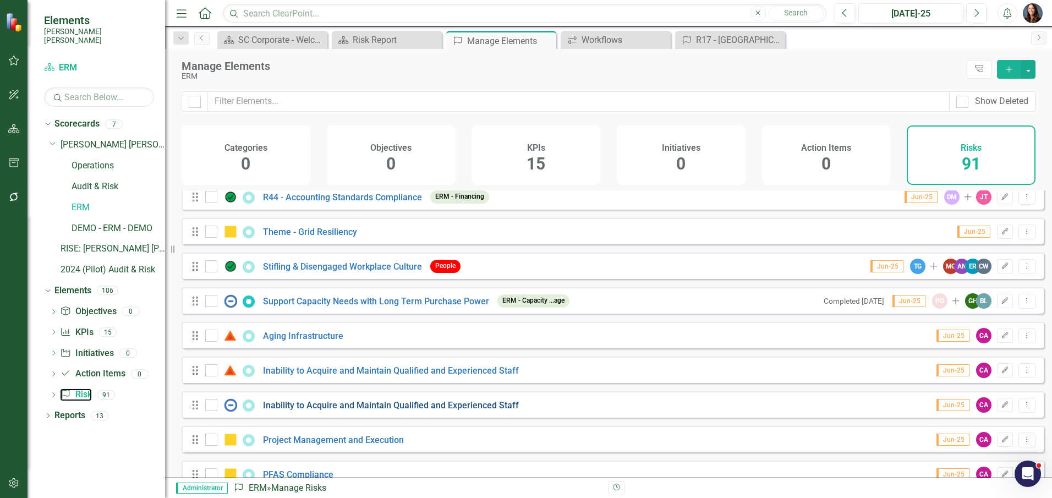
scroll to position [2875, 0]
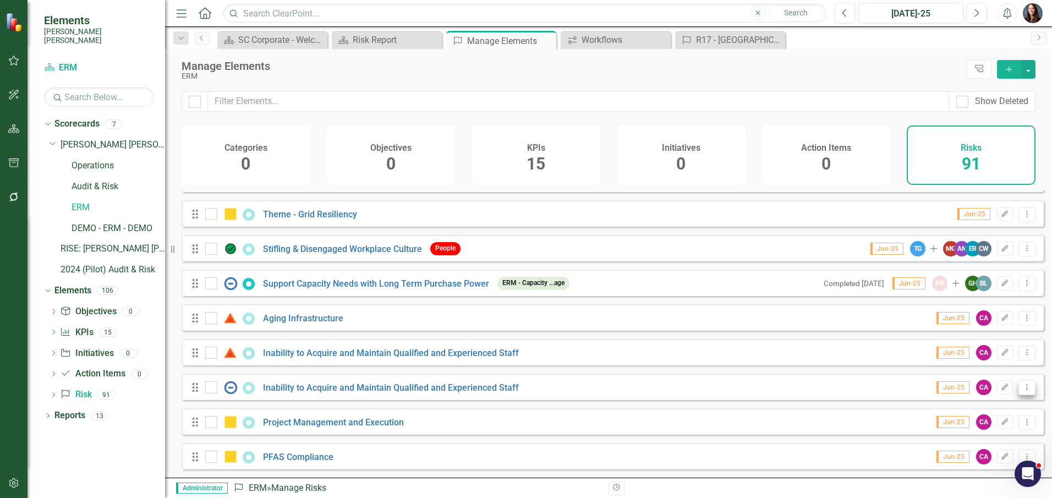
click at [1022, 389] on icon "Dropdown Menu" at bounding box center [1026, 386] width 9 height 7
drag, startPoint x: 295, startPoint y: 455, endPoint x: 172, endPoint y: 451, distance: 123.3
click at [295, 455] on link "PFAS Compliance" at bounding box center [298, 457] width 70 height 10
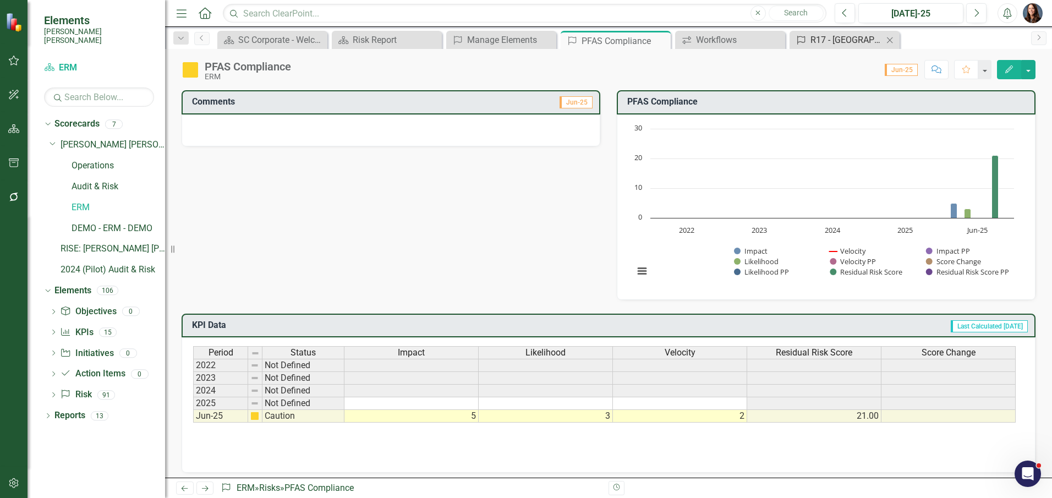
click at [830, 42] on div "R17 - [GEOGRAPHIC_DATA]" at bounding box center [846, 40] width 73 height 14
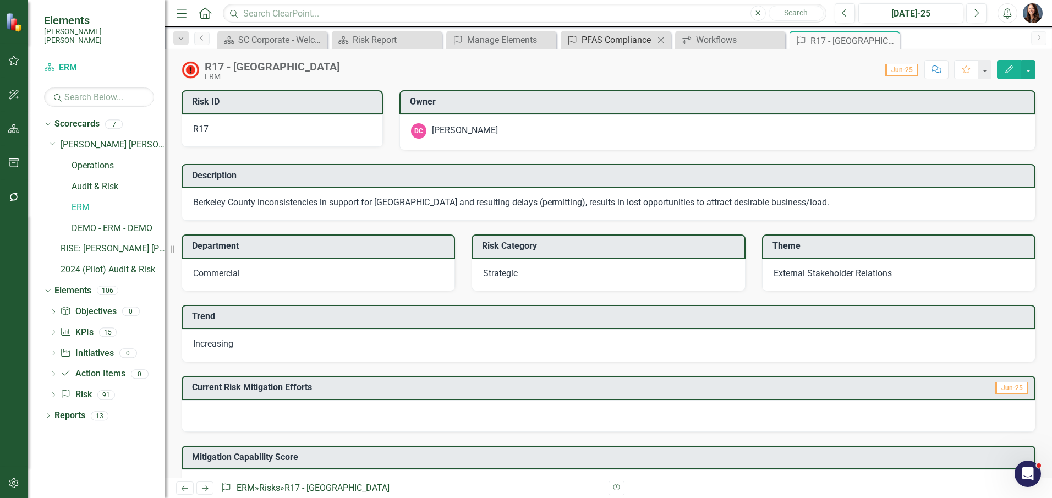
click at [613, 40] on div "PFAS Compliance" at bounding box center [617, 40] width 73 height 14
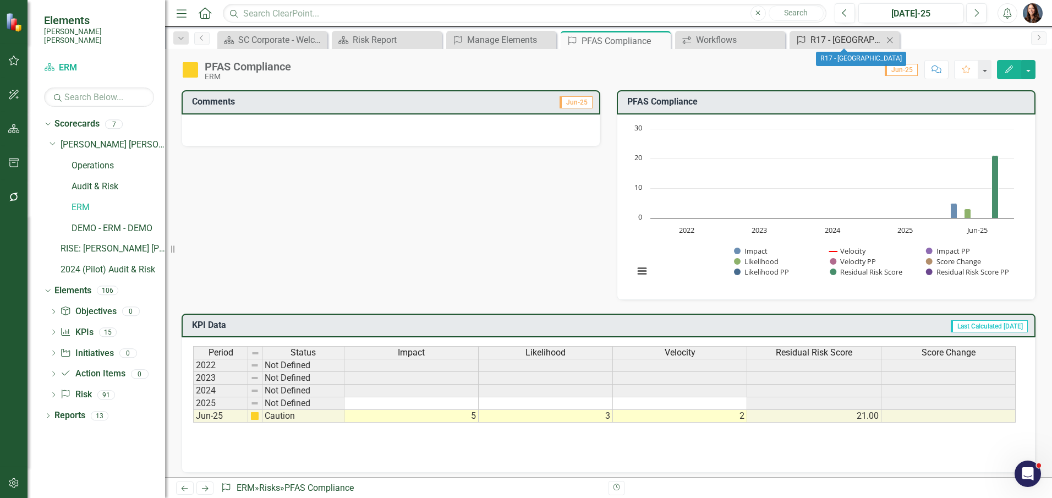
click at [850, 39] on div "R17 - [GEOGRAPHIC_DATA]" at bounding box center [846, 40] width 73 height 14
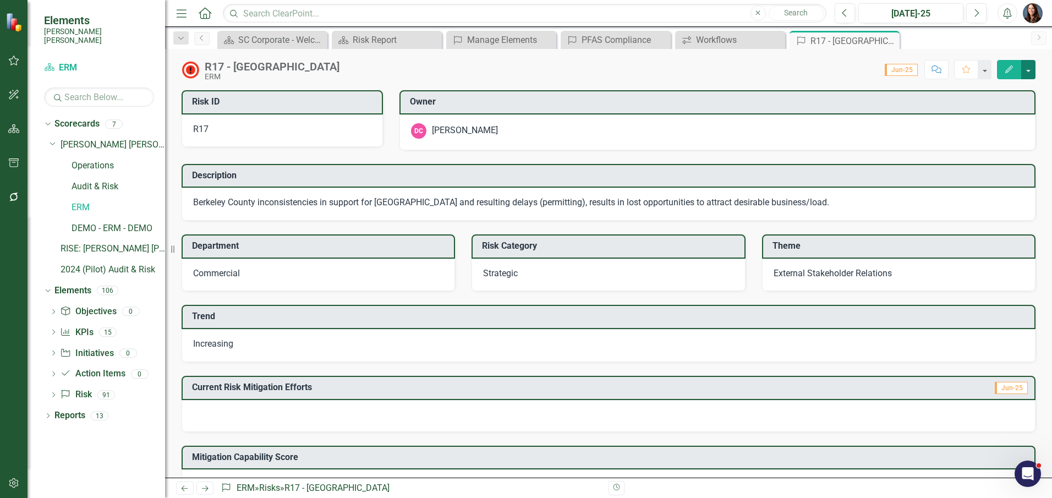
click at [1028, 70] on button "button" at bounding box center [1028, 69] width 14 height 19
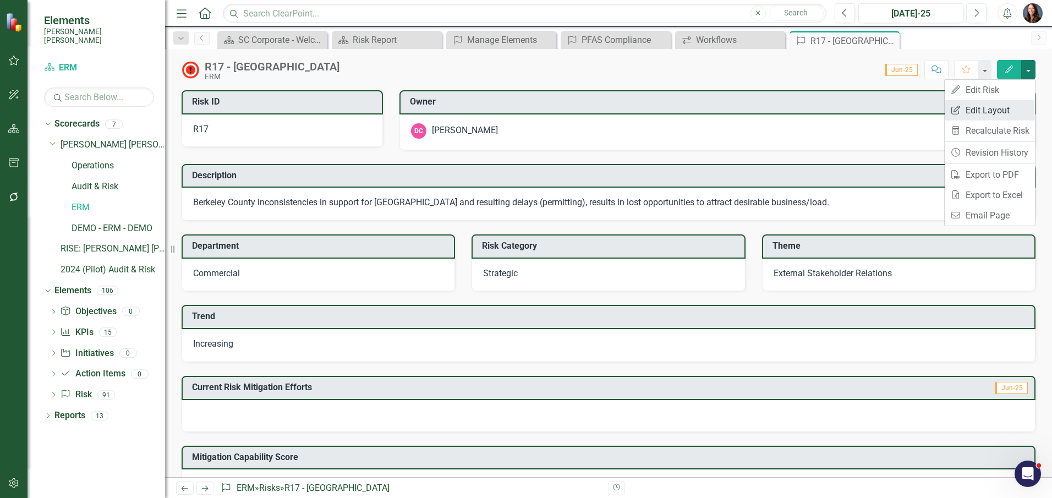
click at [984, 109] on link "Edit Report Edit Layout" at bounding box center [990, 110] width 90 height 20
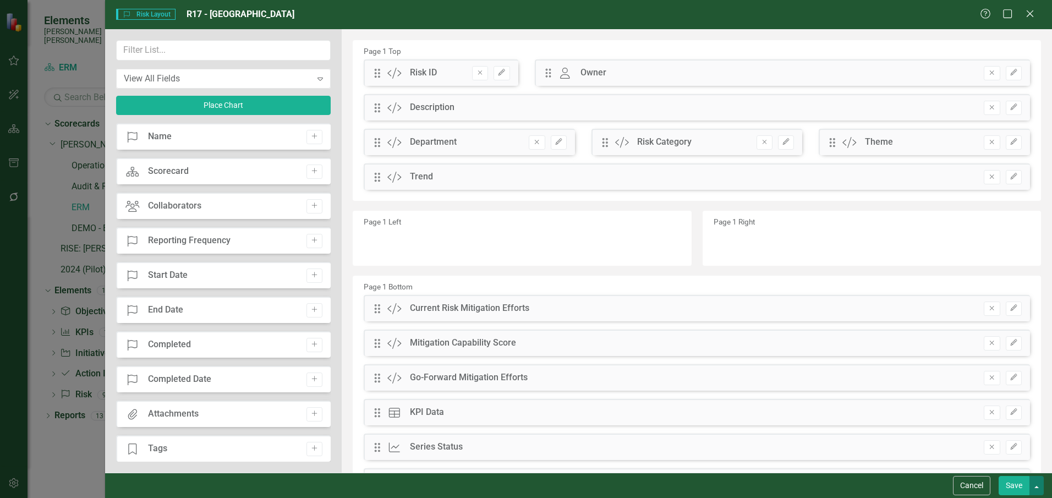
click at [1039, 486] on button "button" at bounding box center [1036, 485] width 14 height 19
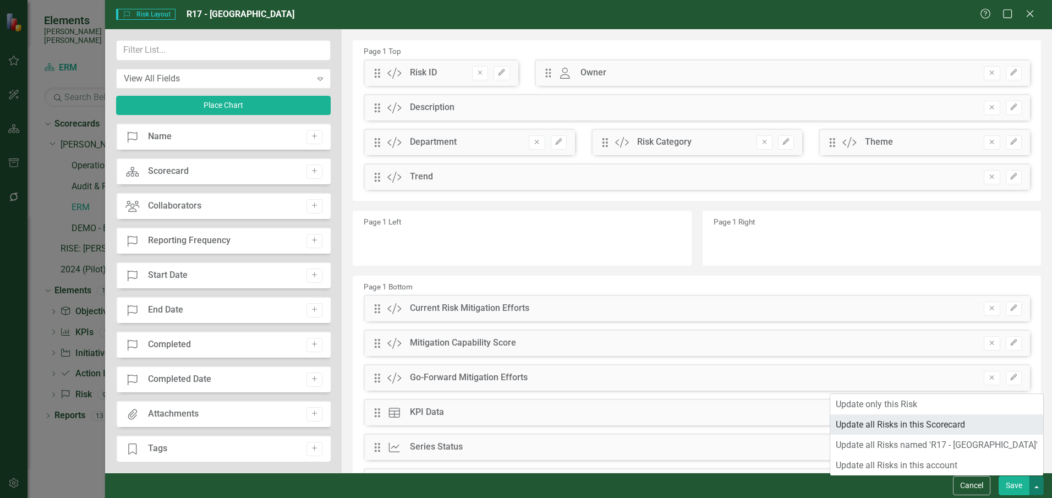
click at [911, 426] on link "Update all Risks in this Scorecard" at bounding box center [936, 424] width 213 height 20
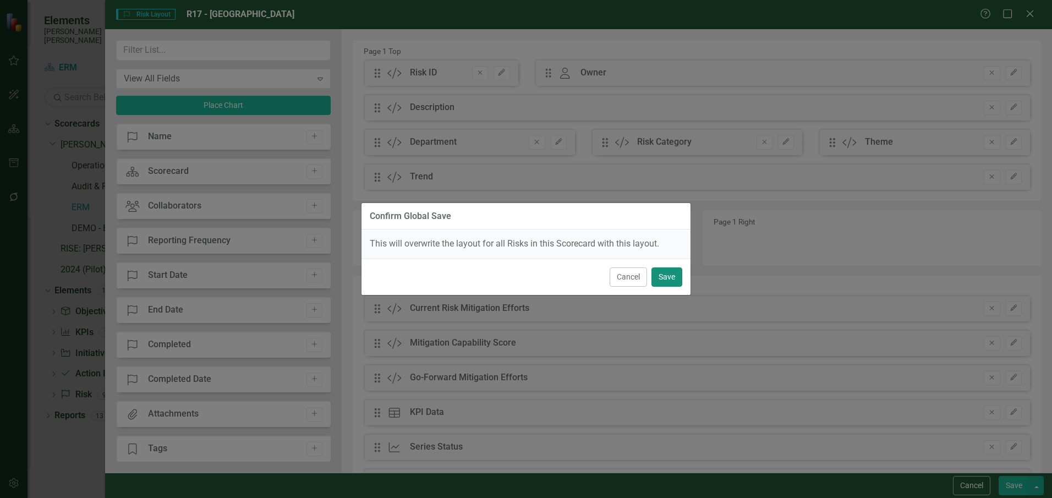
click at [668, 279] on button "Save" at bounding box center [666, 276] width 31 height 19
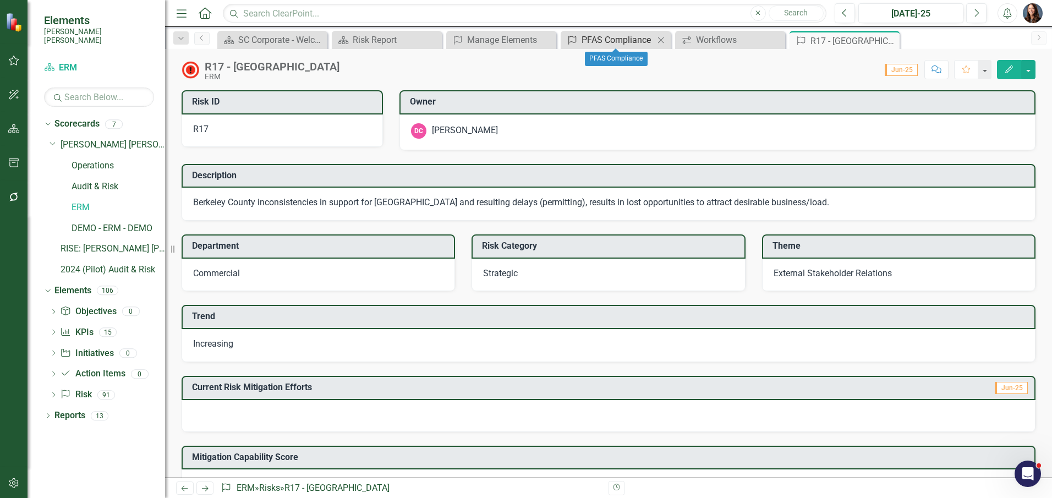
click at [622, 41] on div "PFAS Compliance" at bounding box center [617, 40] width 73 height 14
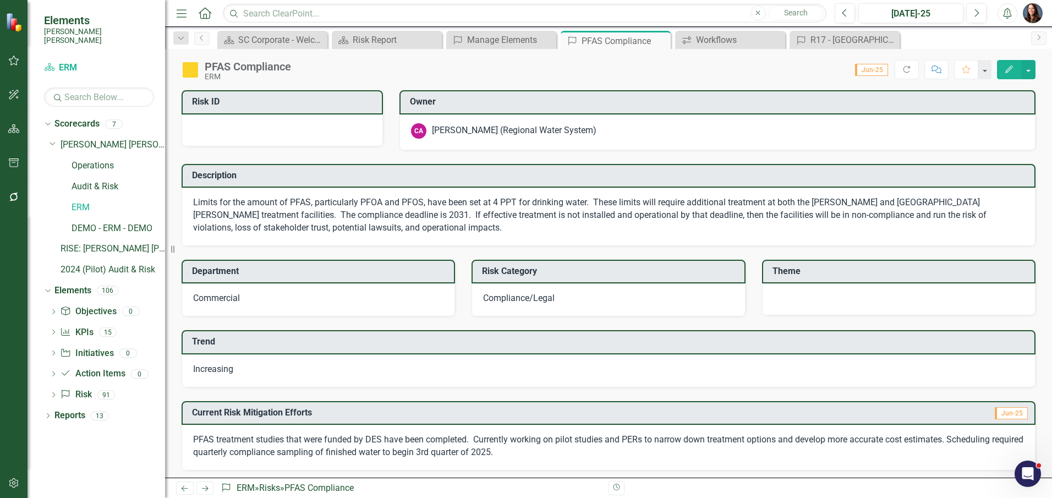
click at [200, 126] on div at bounding box center [282, 130] width 201 height 32
click at [201, 125] on div at bounding box center [282, 130] width 201 height 32
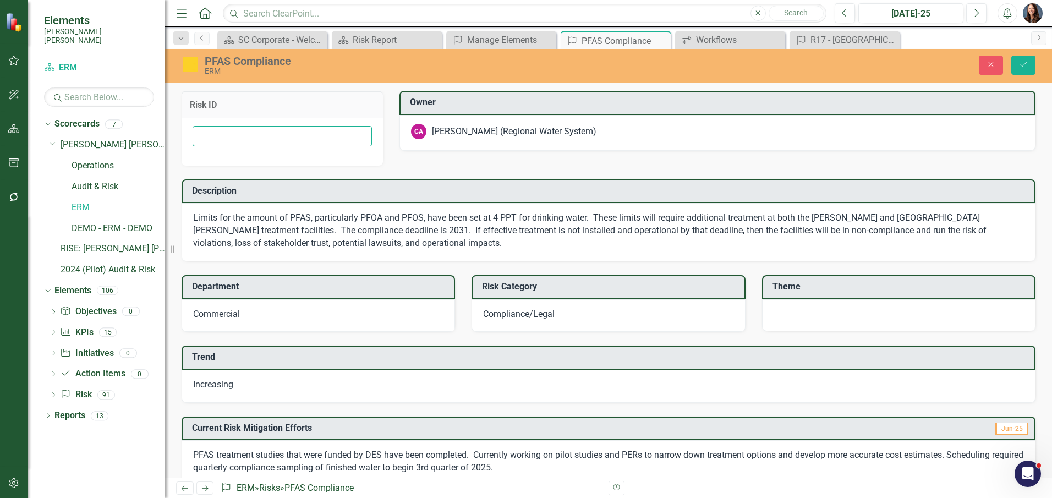
click at [233, 138] on input "text" at bounding box center [282, 136] width 179 height 20
click at [994, 67] on icon "Close" at bounding box center [991, 65] width 10 height 8
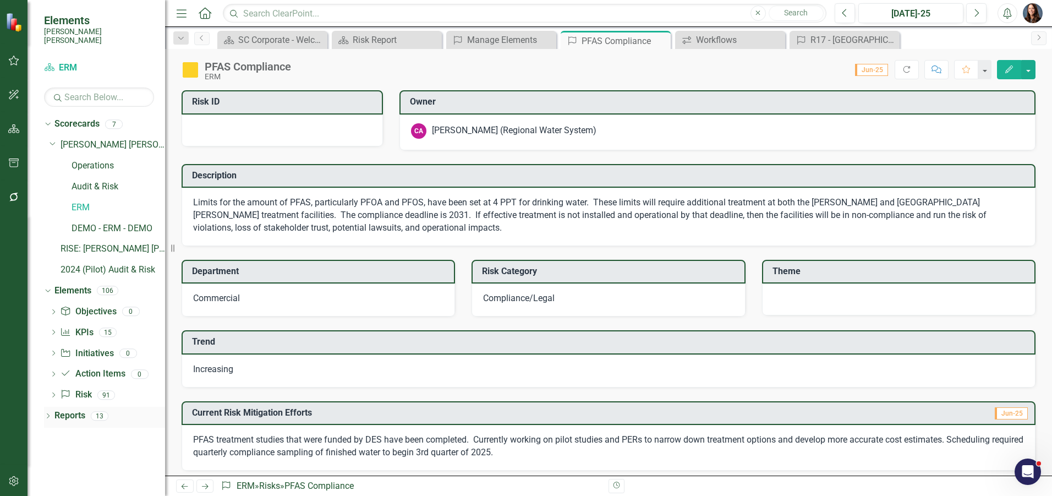
click at [70, 410] on link "Reports" at bounding box center [69, 415] width 31 height 13
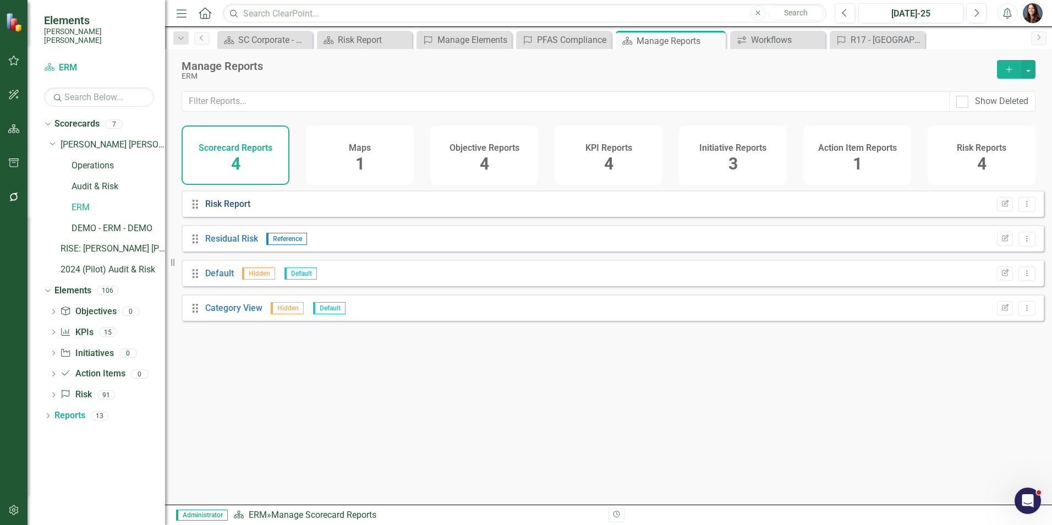
click at [228, 209] on link "Risk Report" at bounding box center [227, 204] width 45 height 10
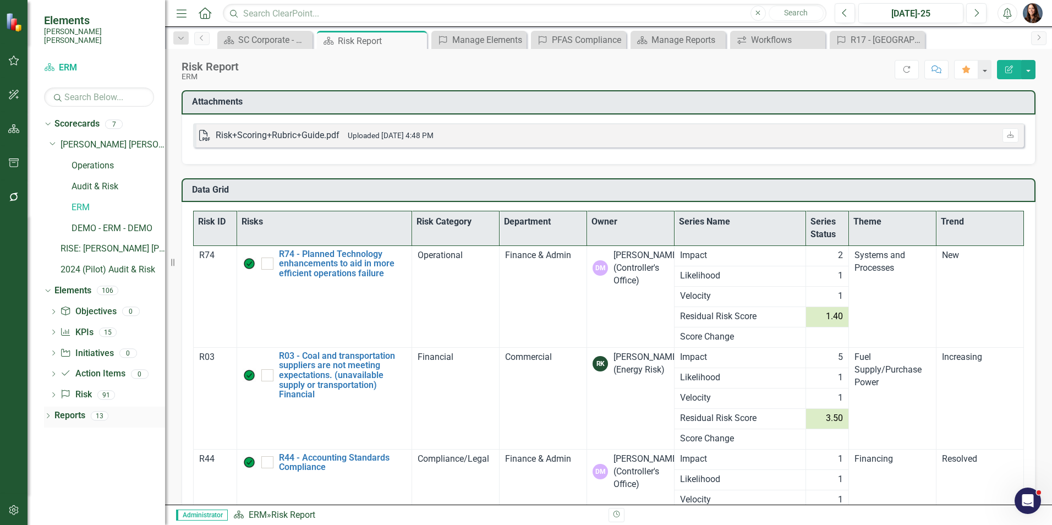
click at [67, 409] on link "Reports" at bounding box center [69, 415] width 31 height 13
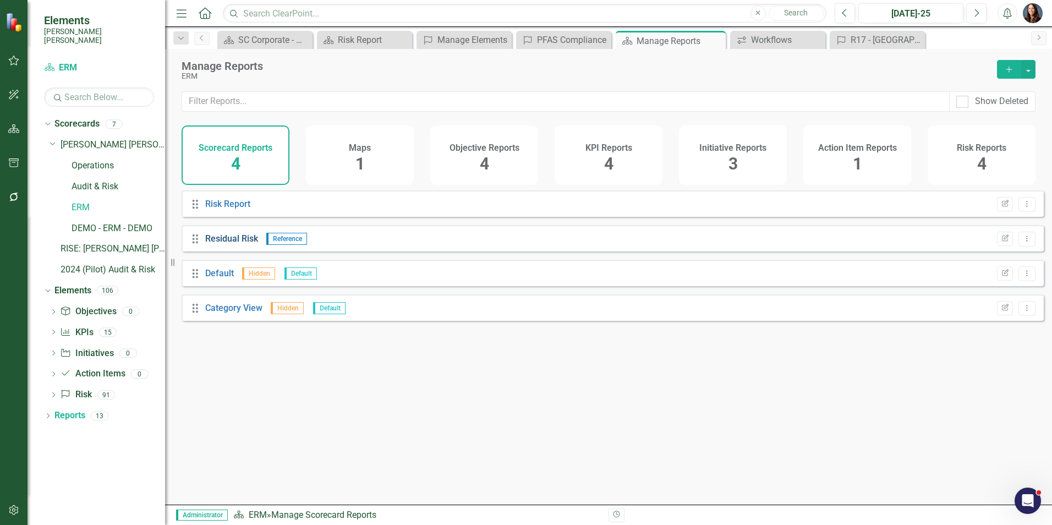
click at [226, 244] on link "Residual Risk" at bounding box center [231, 238] width 53 height 10
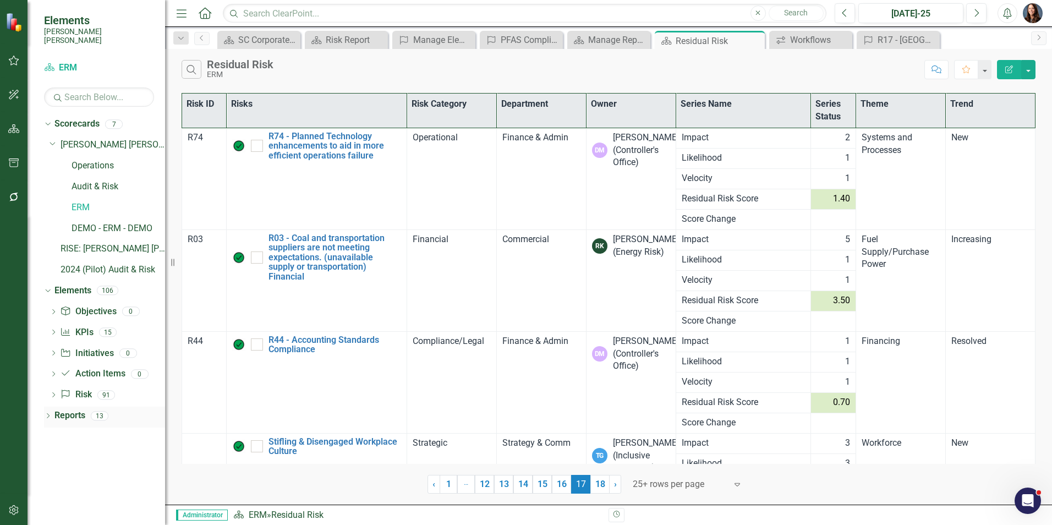
click at [68, 409] on link "Reports" at bounding box center [69, 415] width 31 height 13
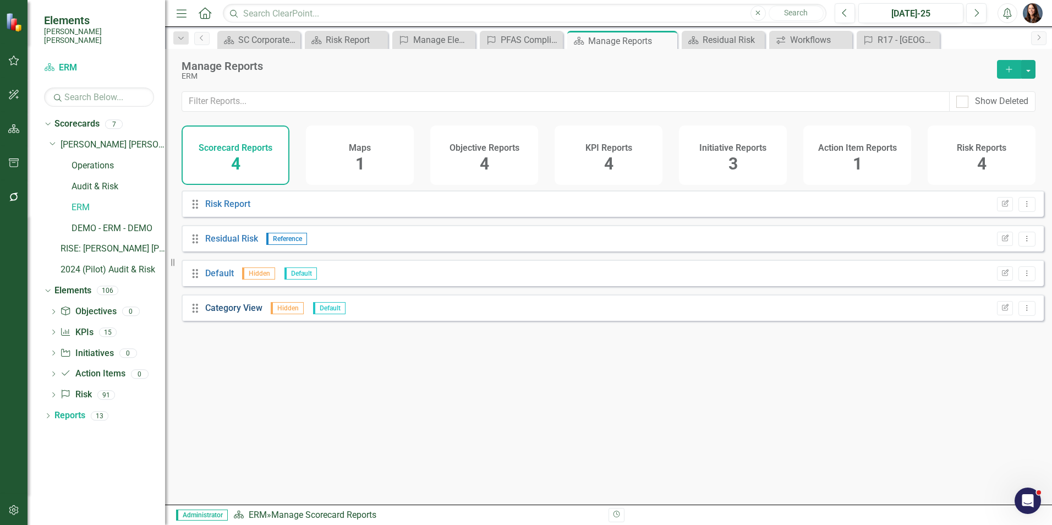
click at [247, 313] on link "Category View" at bounding box center [233, 308] width 57 height 10
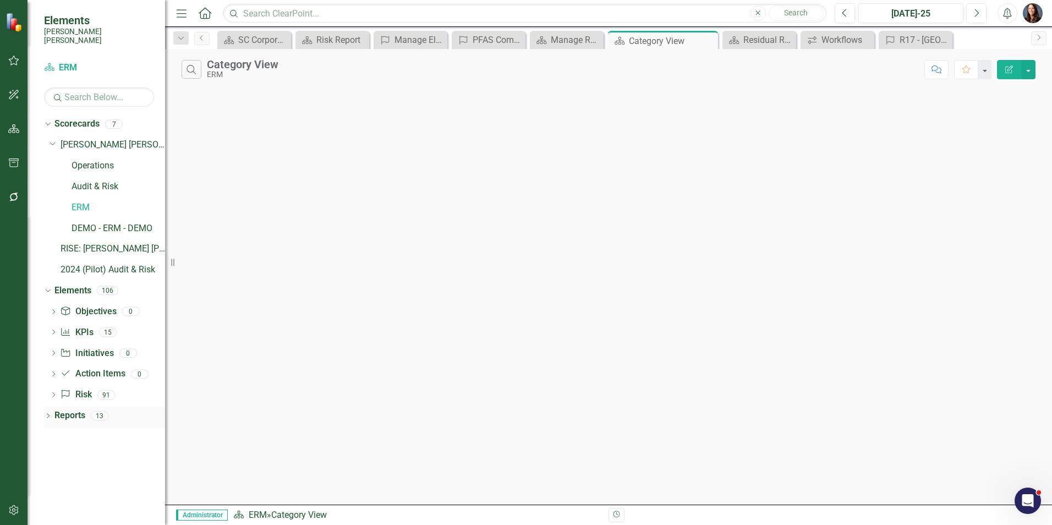
click at [67, 409] on link "Reports" at bounding box center [69, 415] width 31 height 13
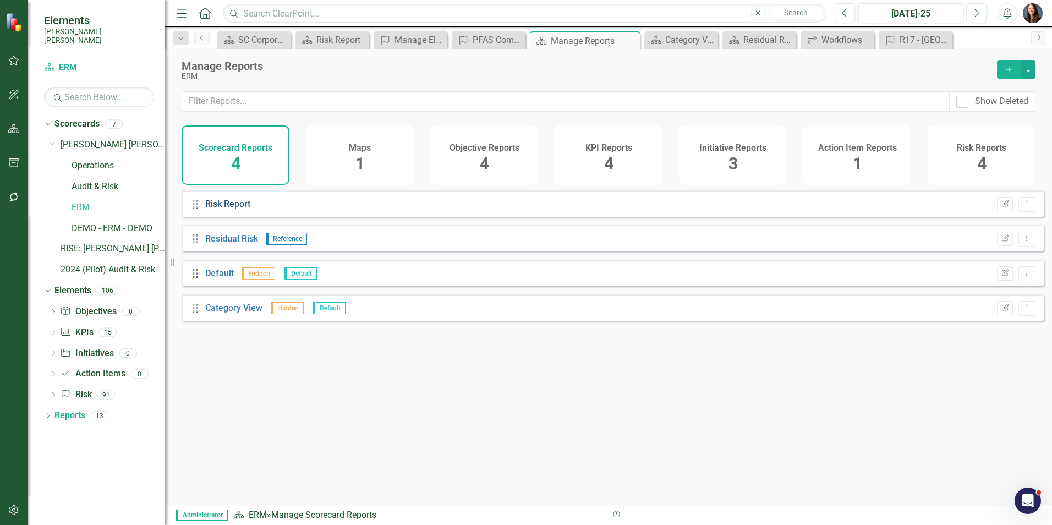
click at [219, 209] on link "Risk Report" at bounding box center [227, 204] width 45 height 10
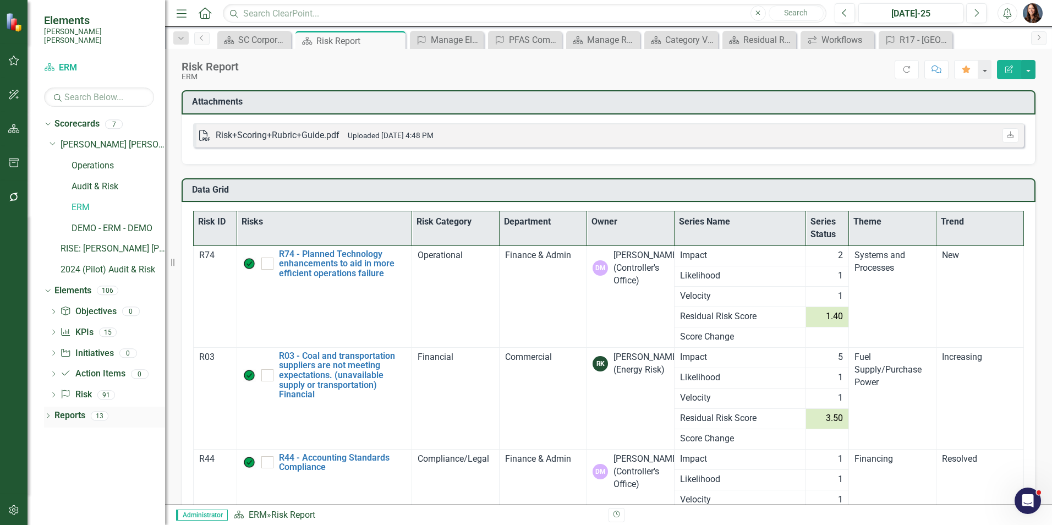
click at [77, 409] on link "Reports" at bounding box center [69, 415] width 31 height 13
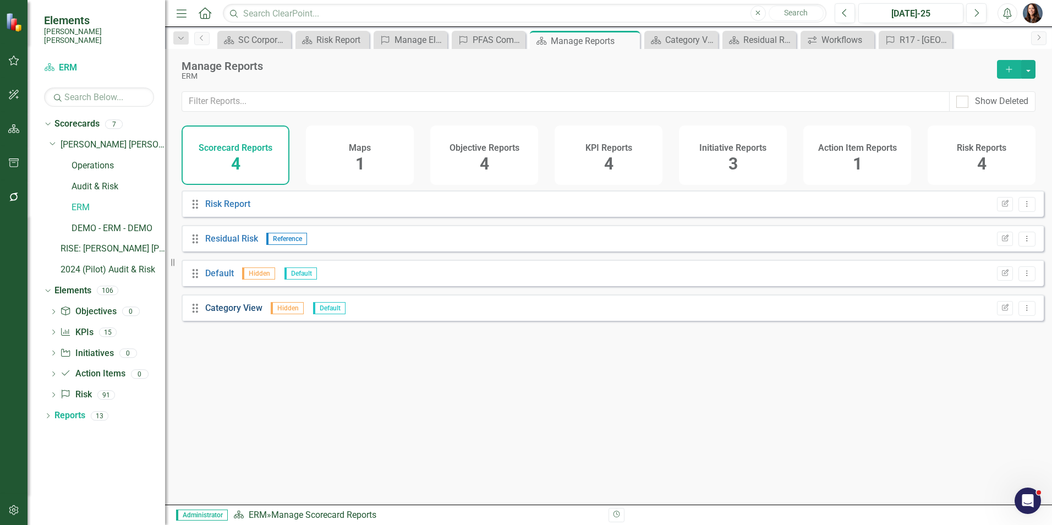
click at [235, 313] on link "Category View" at bounding box center [233, 308] width 57 height 10
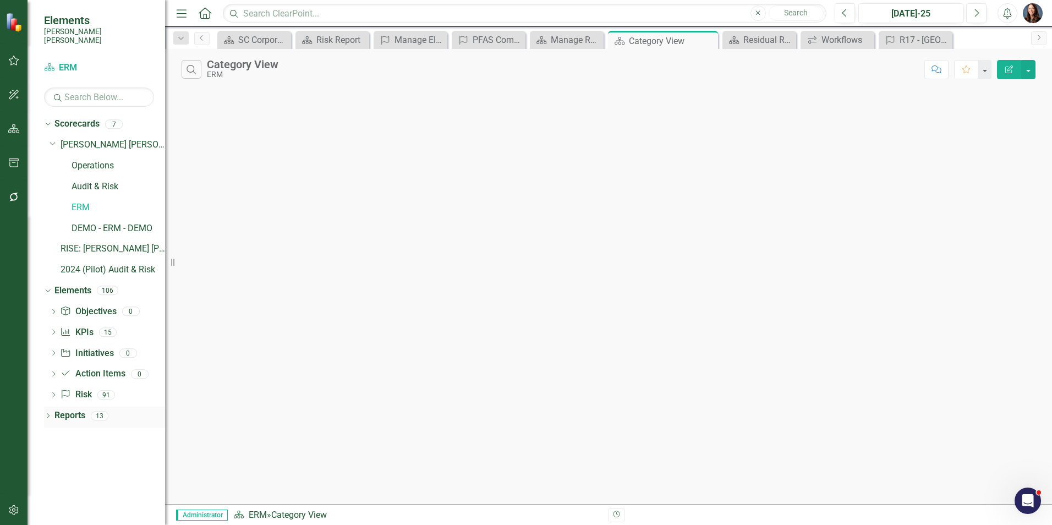
click at [48, 414] on icon "Dropdown" at bounding box center [48, 417] width 8 height 6
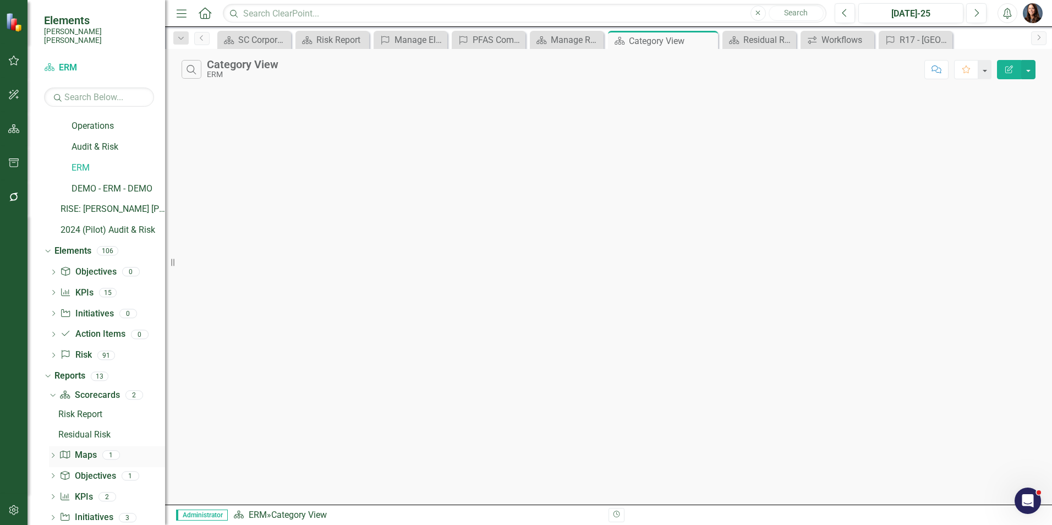
scroll to position [94, 0]
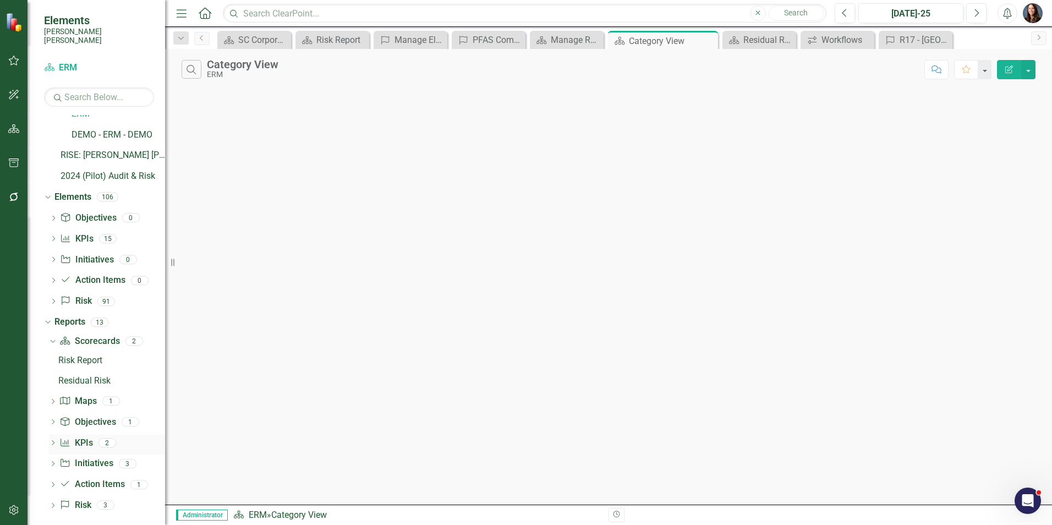
click at [80, 437] on link "KPI KPIs" at bounding box center [75, 443] width 33 height 13
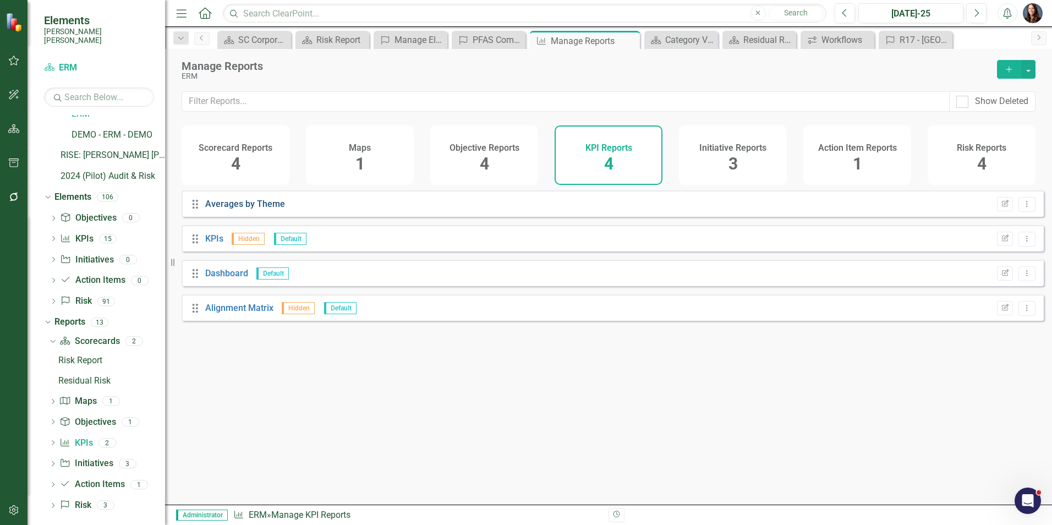
click at [222, 209] on link "Averages by Theme" at bounding box center [245, 204] width 80 height 10
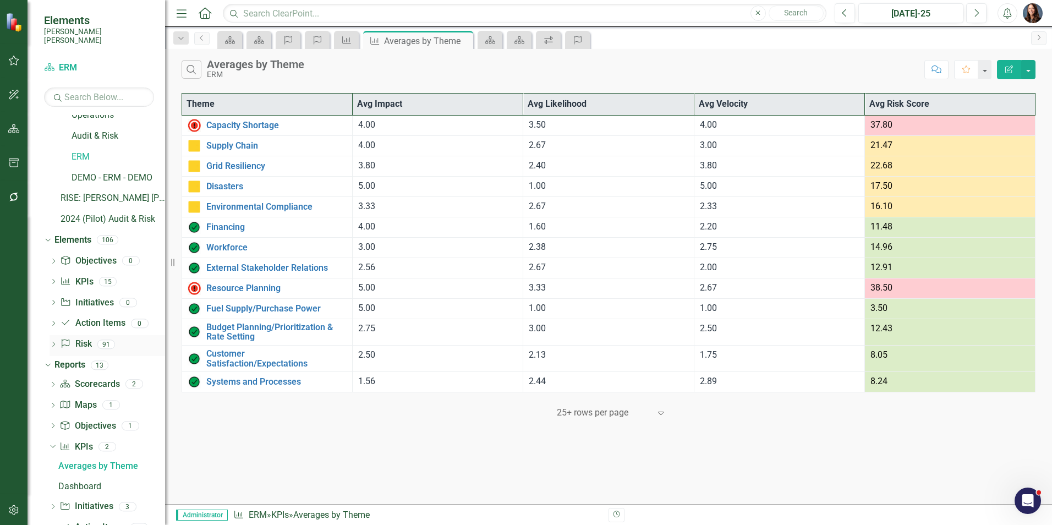
scroll to position [94, 0]
